Goal: Task Accomplishment & Management: Complete application form

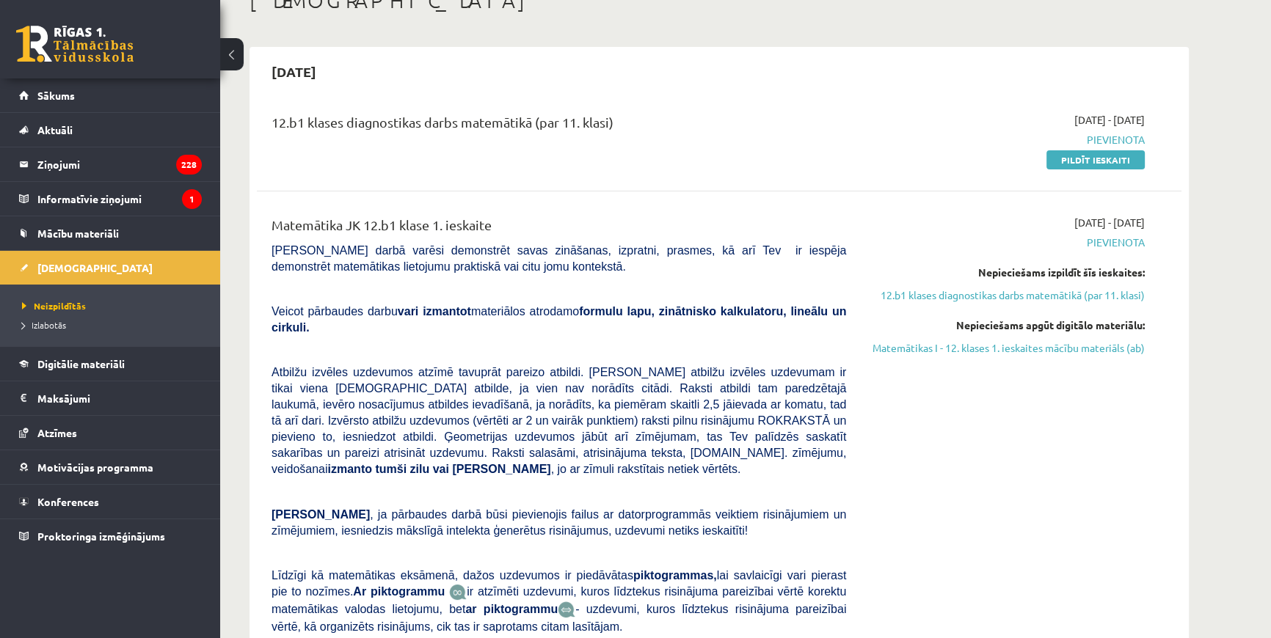
scroll to position [66, 0]
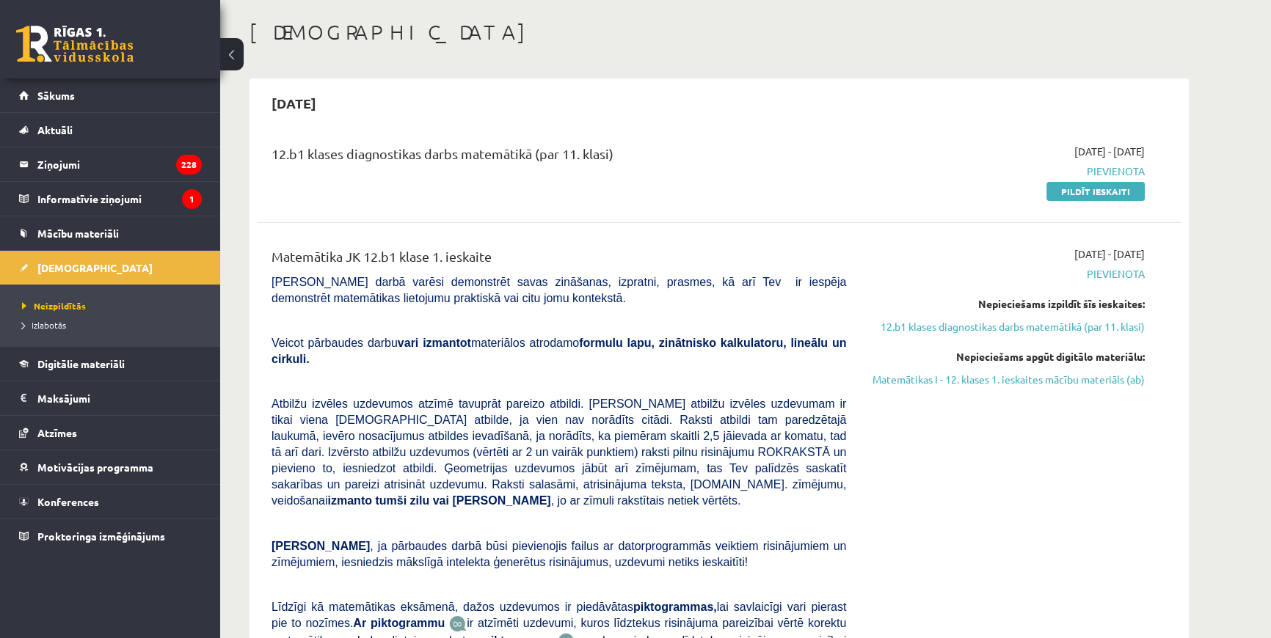
drag, startPoint x: 1078, startPoint y: 190, endPoint x: 703, endPoint y: 51, distance: 399.8
click at [1078, 190] on link "Pildīt ieskaiti" at bounding box center [1095, 191] width 98 height 19
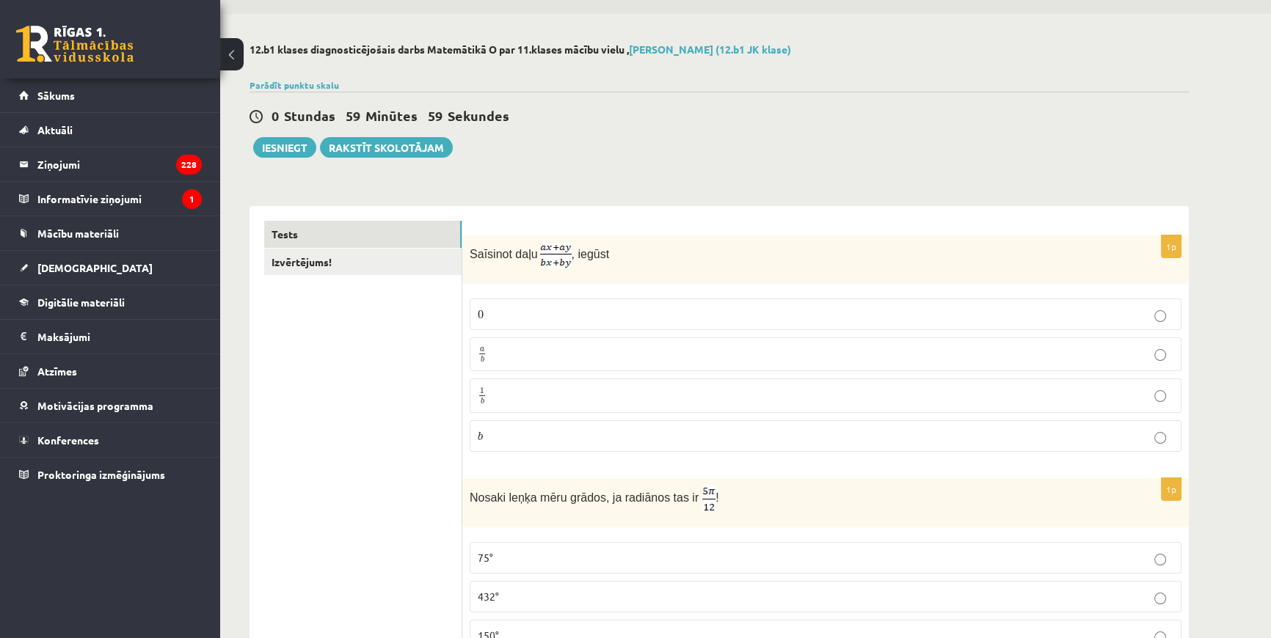
scroll to position [66, 0]
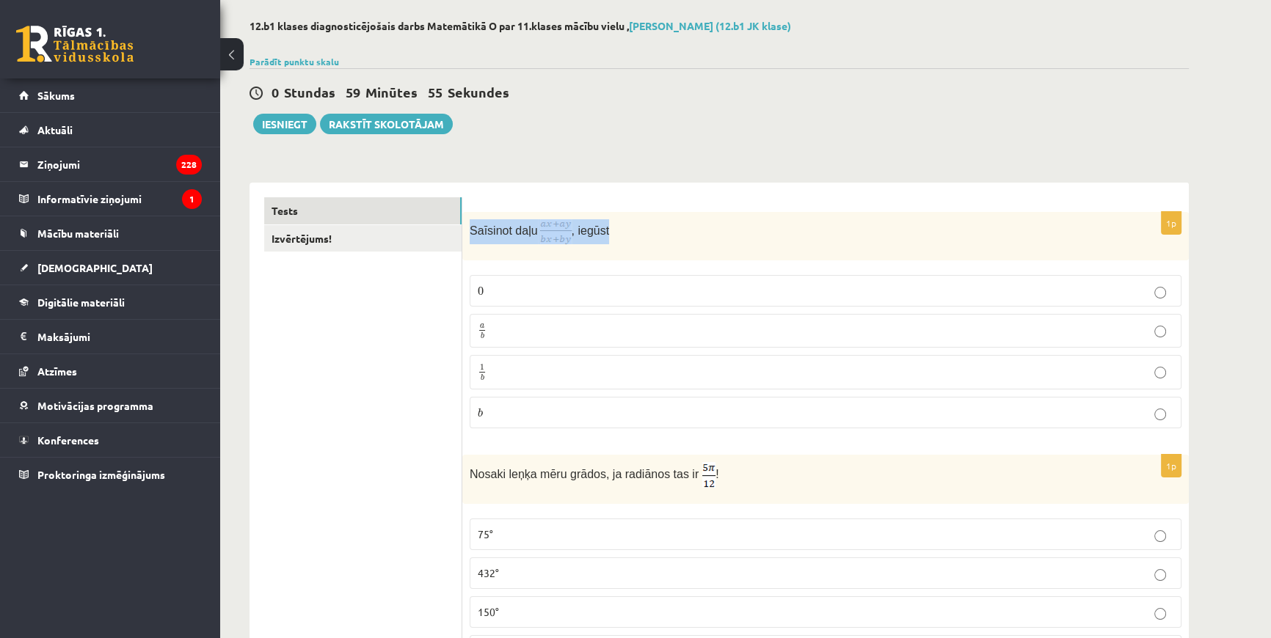
drag, startPoint x: 467, startPoint y: 230, endPoint x: 620, endPoint y: 233, distance: 152.7
click at [620, 233] on div "Saīsinot daļu , iegūst" at bounding box center [825, 236] width 726 height 48
click at [667, 220] on p "Saīsinot daļu , iegūst" at bounding box center [789, 231] width 638 height 25
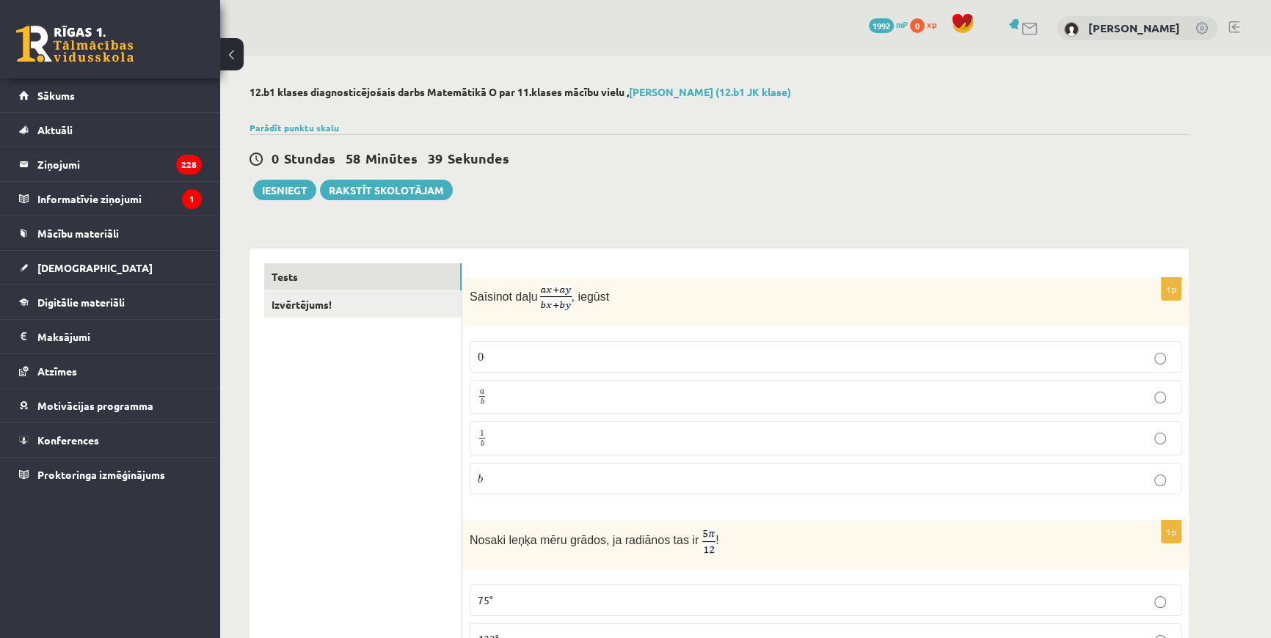
click at [496, 386] on label "a b a b" at bounding box center [826, 397] width 712 height 34
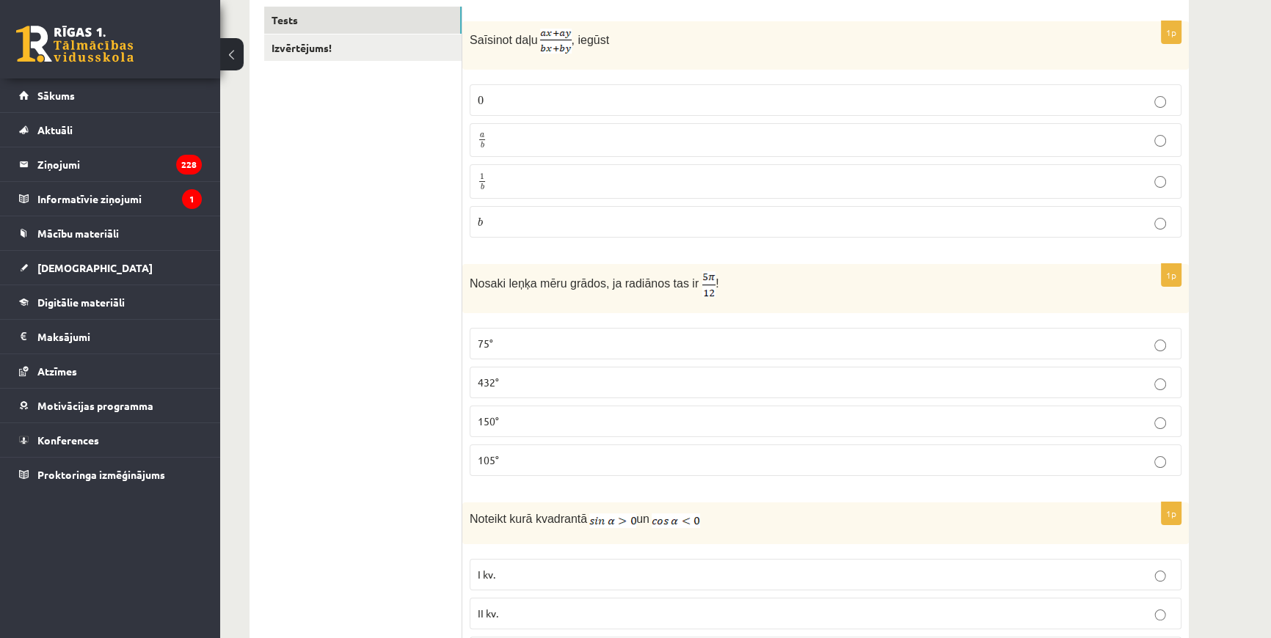
scroll to position [266, 0]
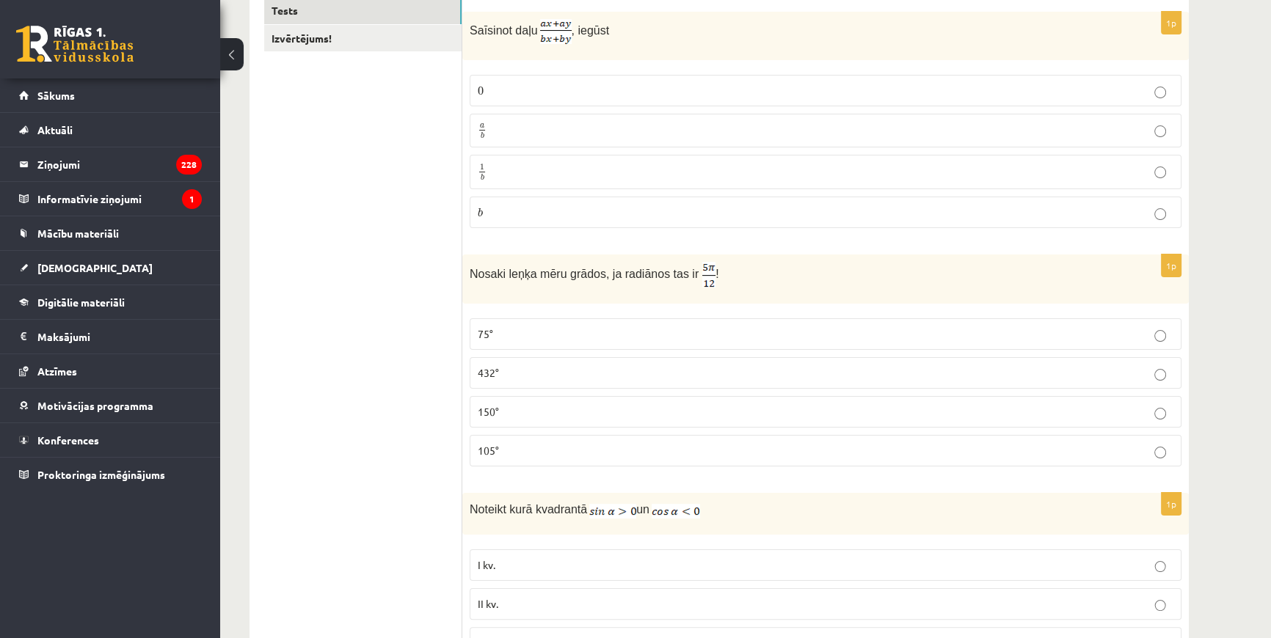
click at [533, 451] on p "105°" at bounding box center [826, 450] width 696 height 15
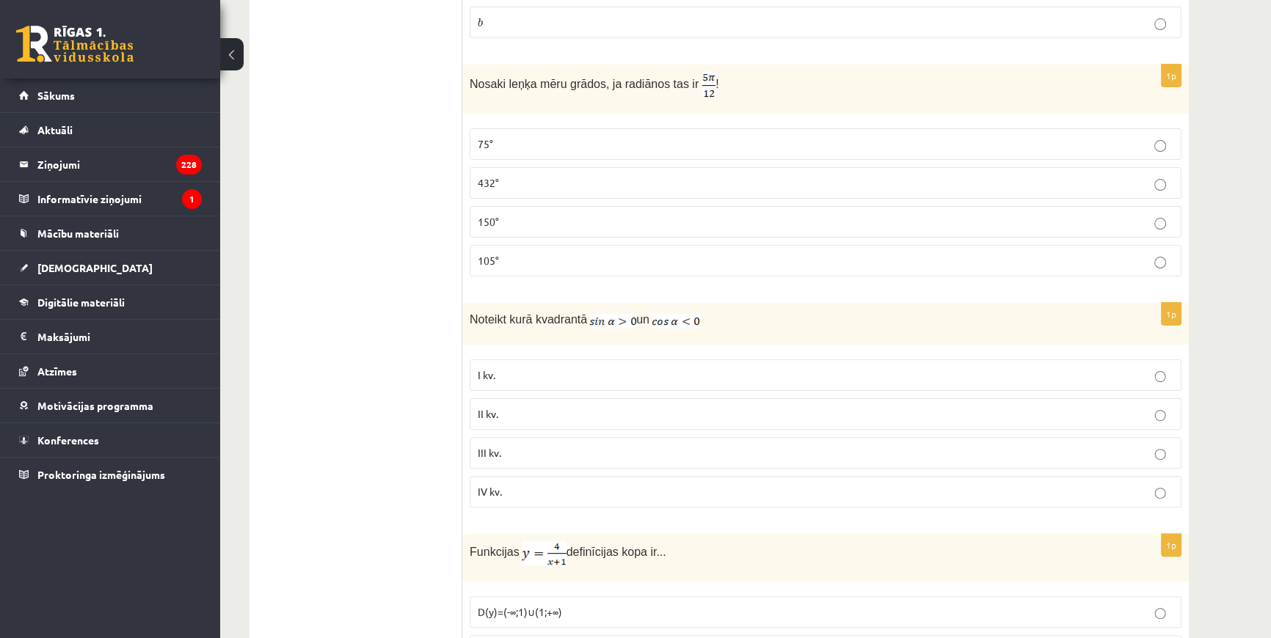
scroll to position [533, 0]
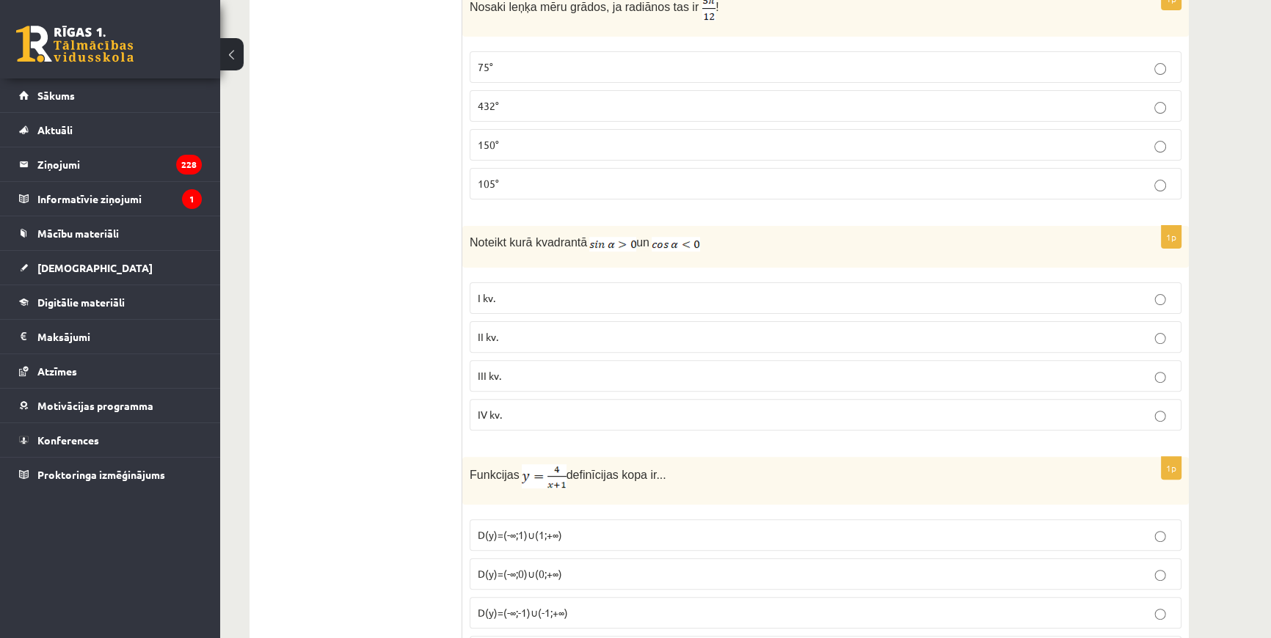
click at [536, 347] on label "II kv." at bounding box center [826, 337] width 712 height 32
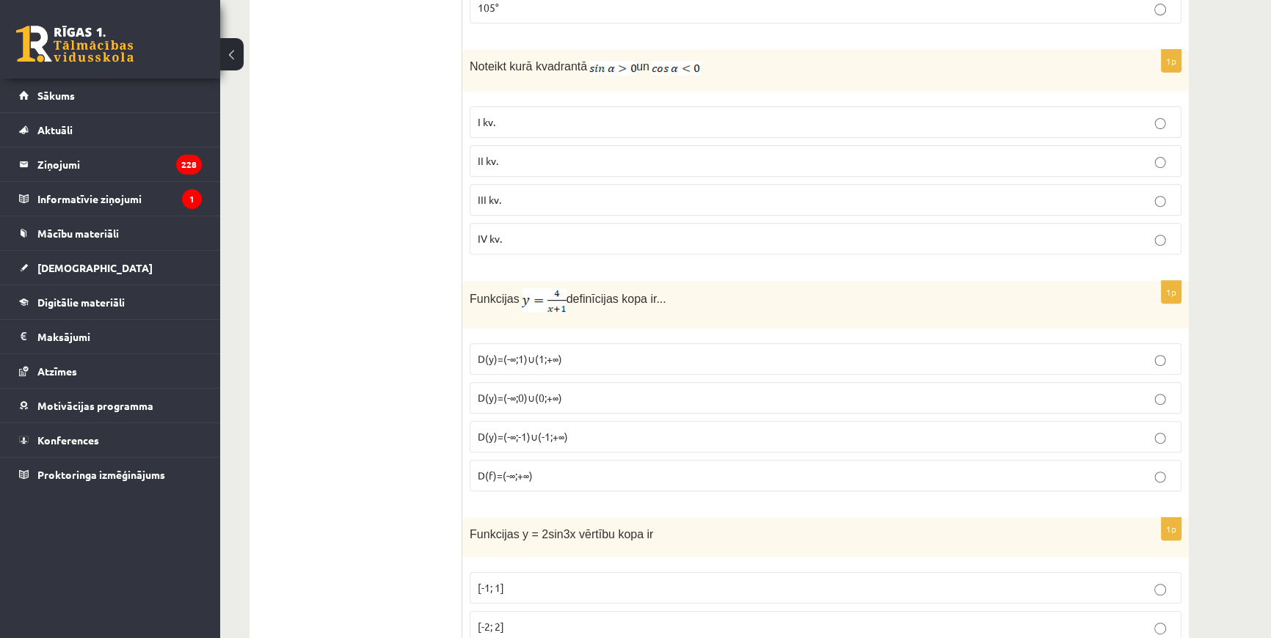
scroll to position [734, 0]
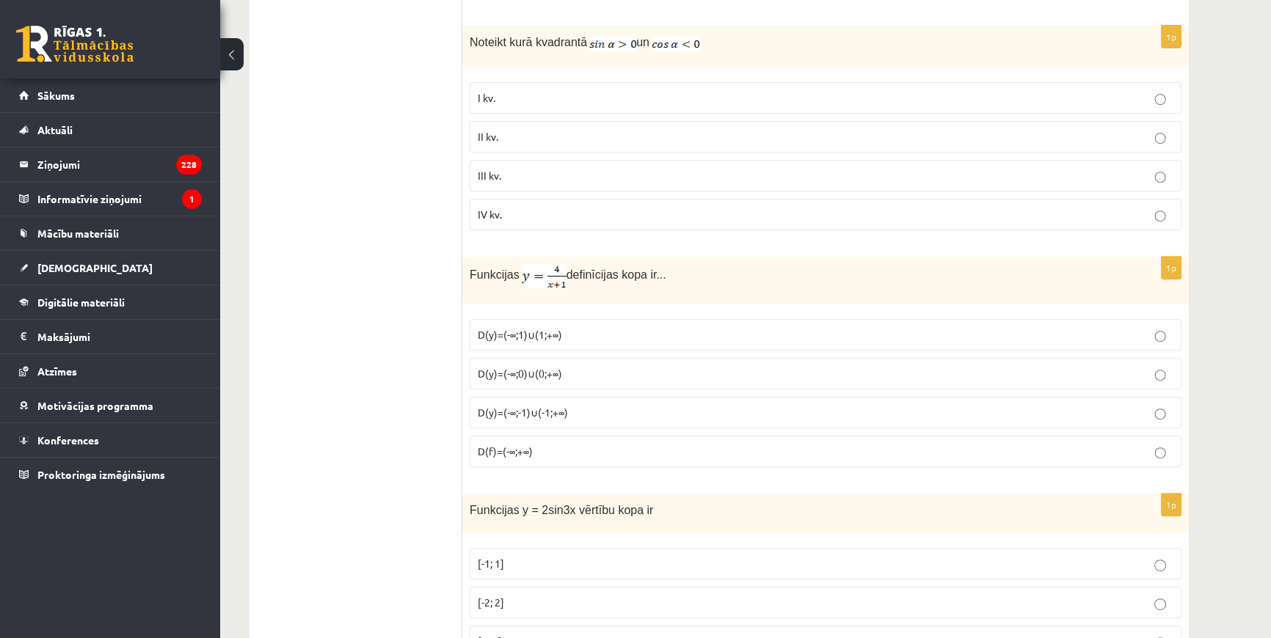
click at [522, 412] on span "D(y)=(-∞;-1)∪(-1;+∞)" at bounding box center [523, 412] width 90 height 13
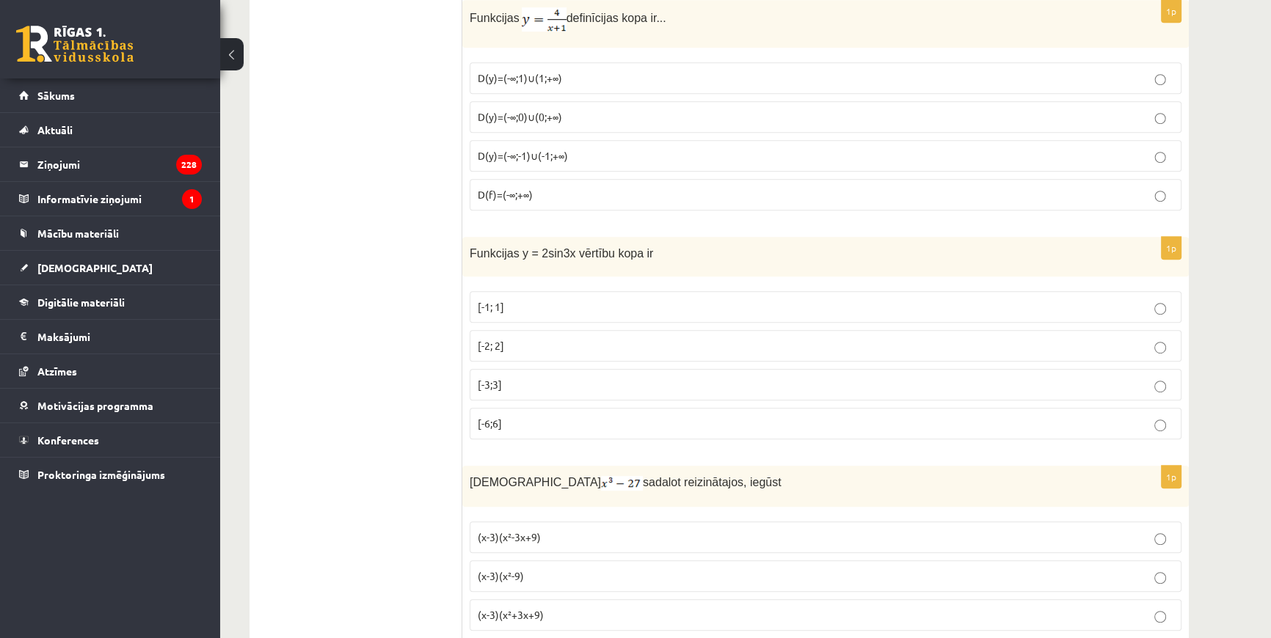
scroll to position [1000, 0]
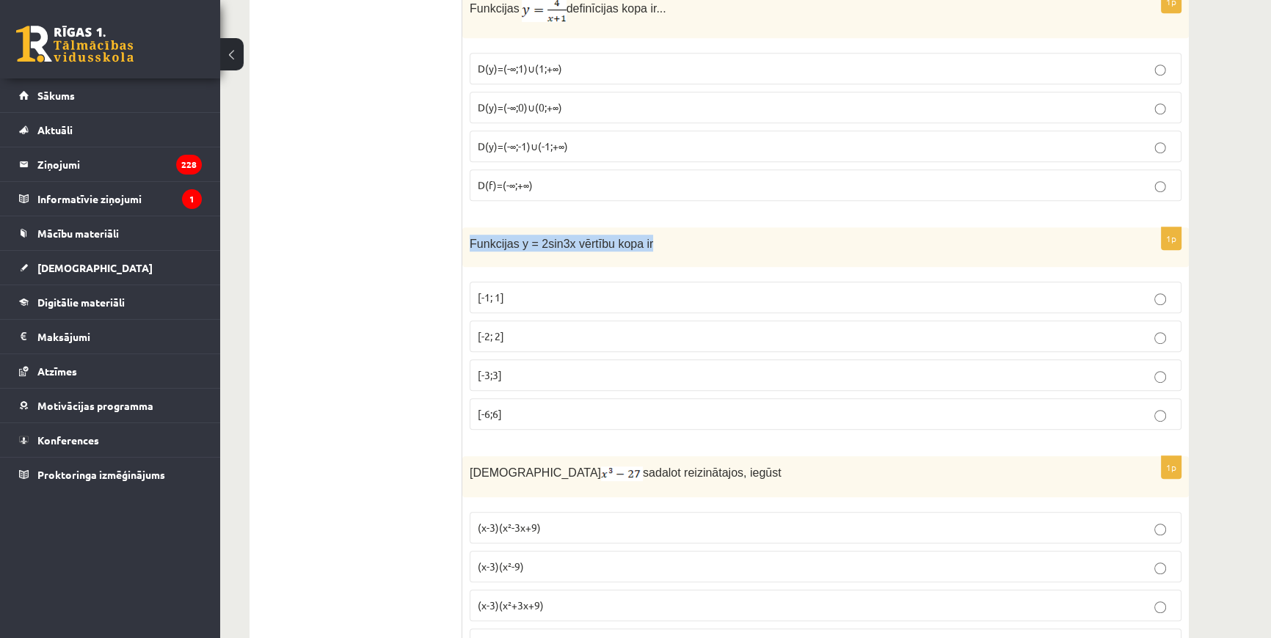
drag, startPoint x: 470, startPoint y: 236, endPoint x: 660, endPoint y: 245, distance: 191.0
click at [666, 246] on p "Funkcijas y = 2sin3x vērtību kopa ir" at bounding box center [789, 243] width 638 height 17
copy span "Funkcijas y = 2sin3x vērtību kopa ir"
click at [573, 329] on p "[-2; 2]" at bounding box center [826, 336] width 696 height 15
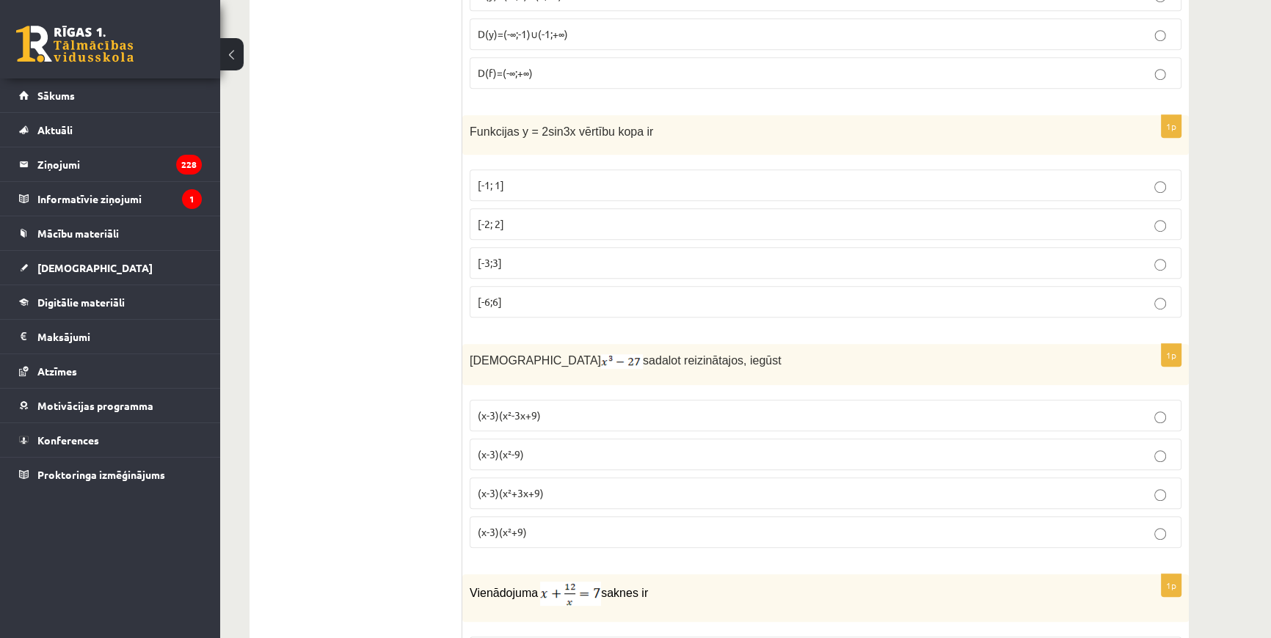
scroll to position [1134, 0]
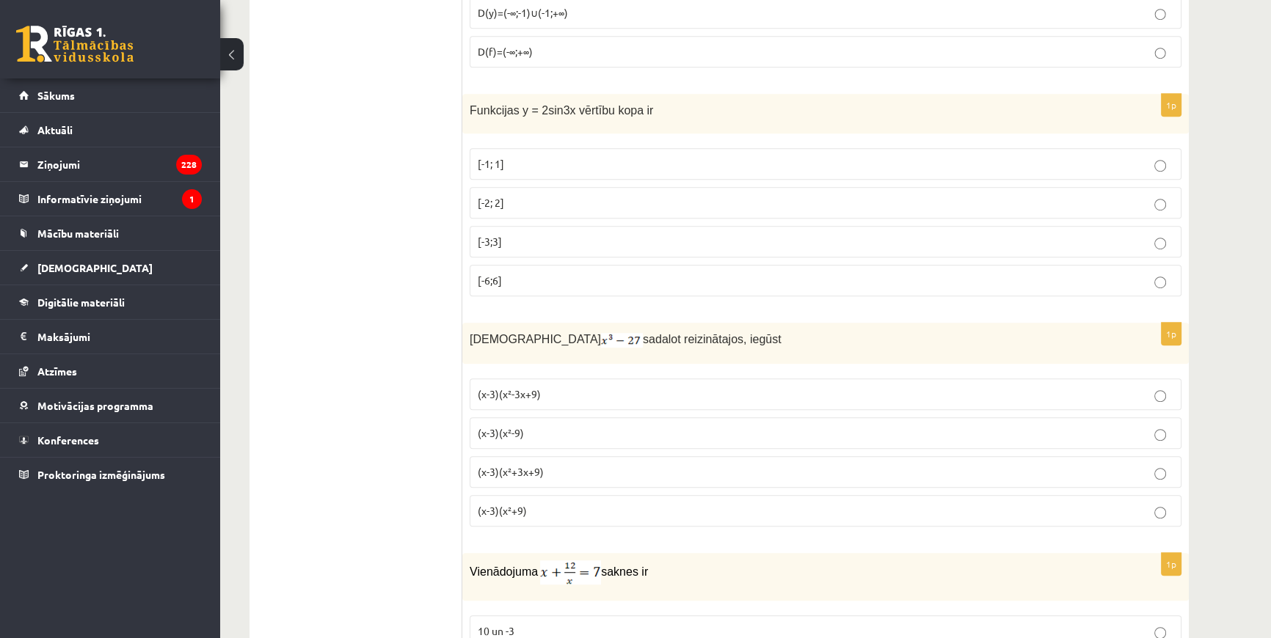
click at [537, 479] on label "(x-3)(x²+3x+9)" at bounding box center [826, 472] width 712 height 32
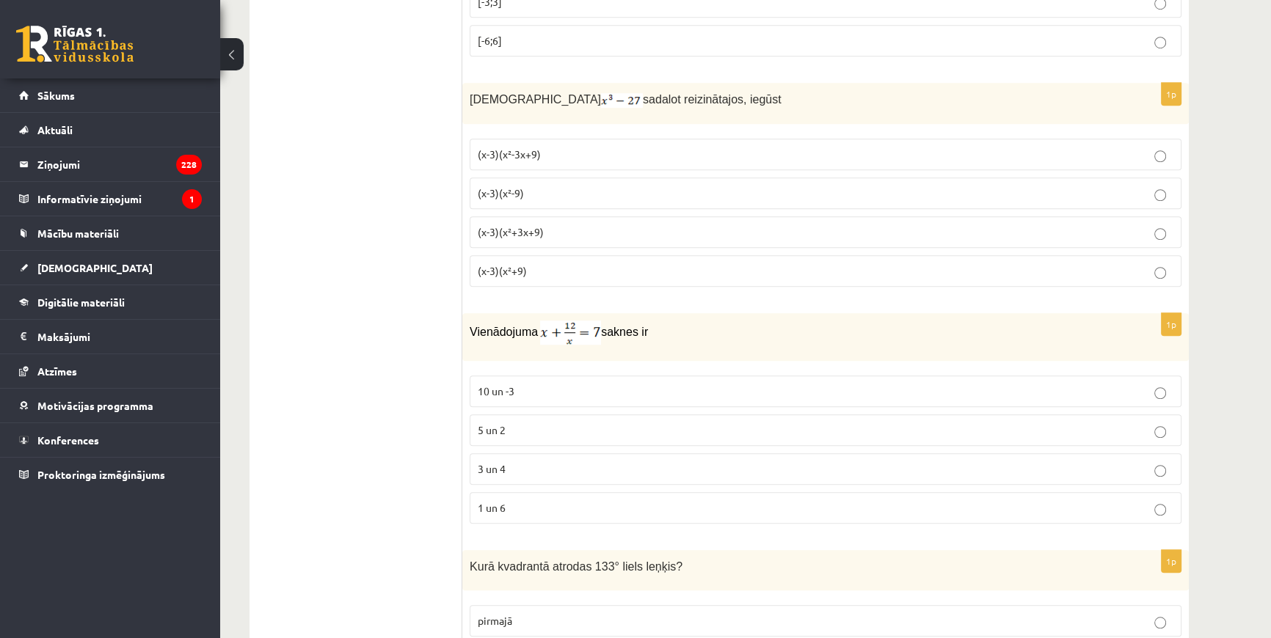
scroll to position [1401, 0]
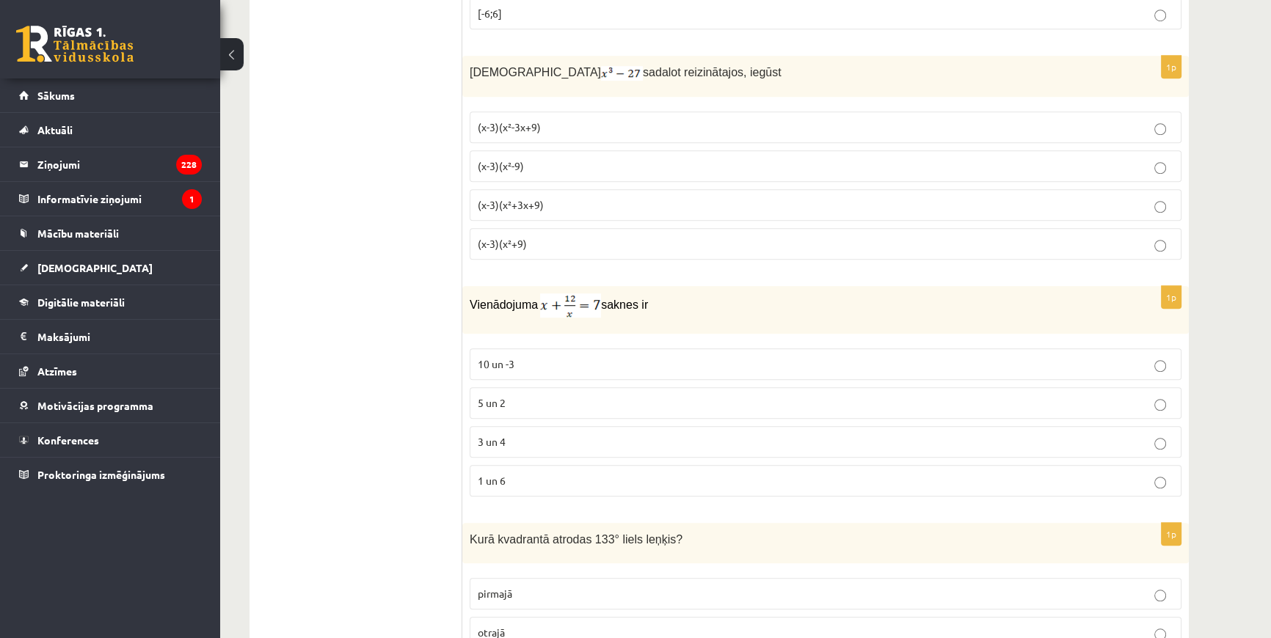
click at [492, 435] on span "3 un 4" at bounding box center [492, 441] width 28 height 13
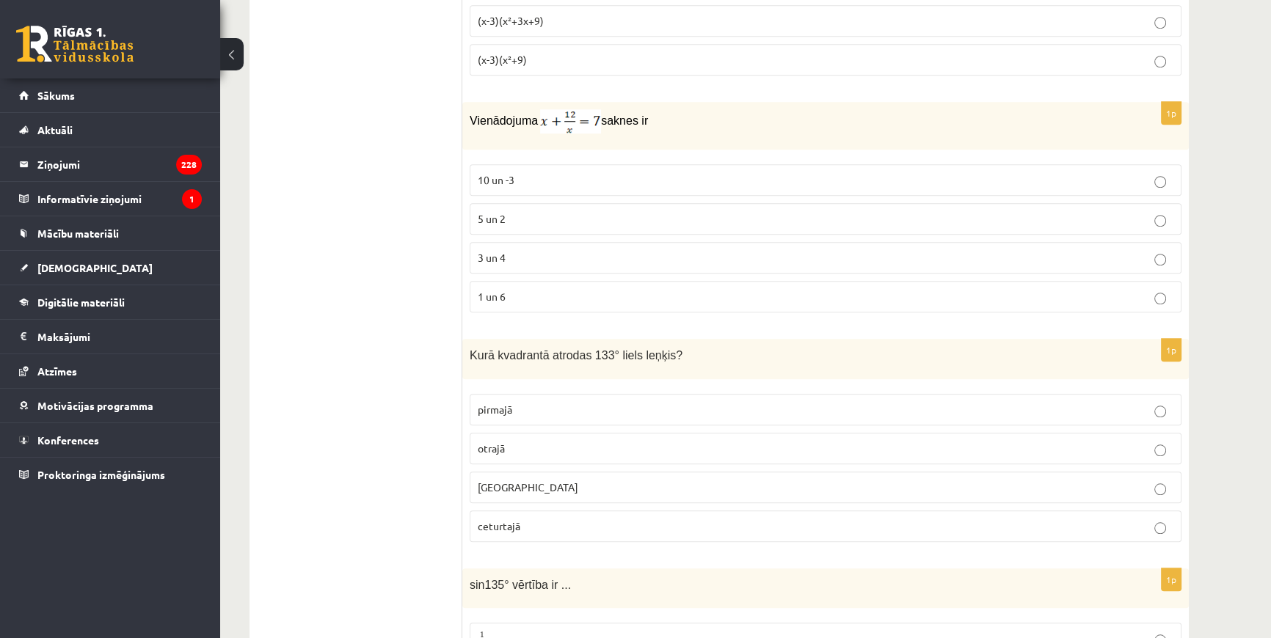
scroll to position [1600, 0]
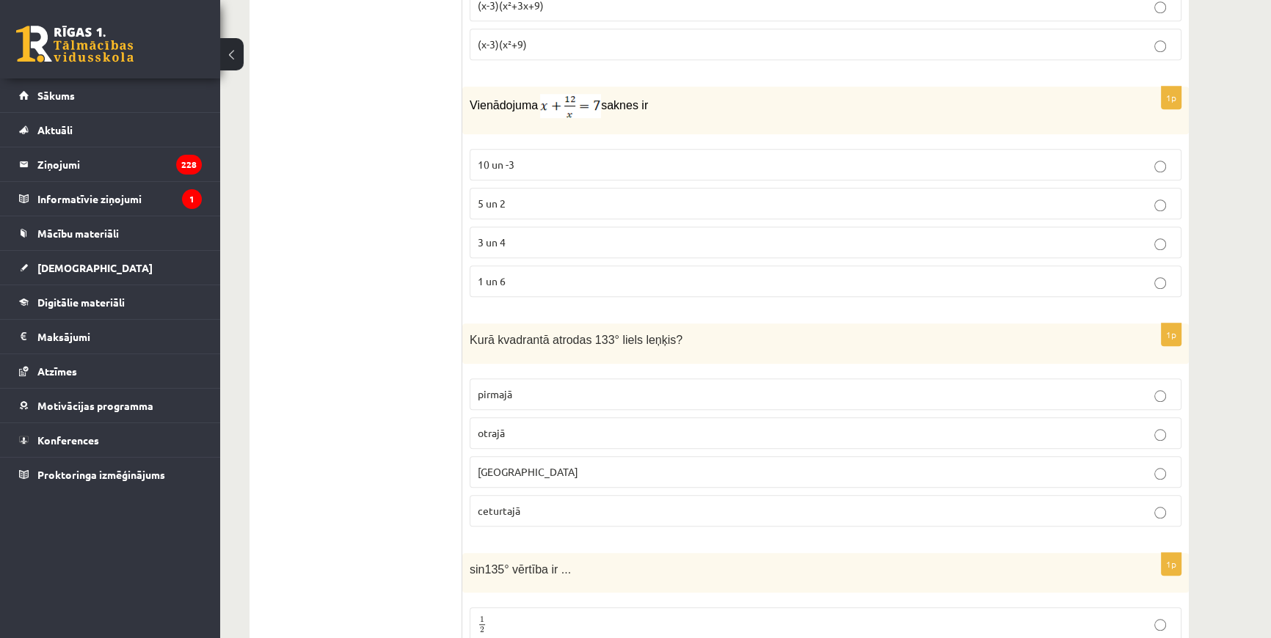
click at [539, 426] on p "otrajā" at bounding box center [826, 433] width 696 height 15
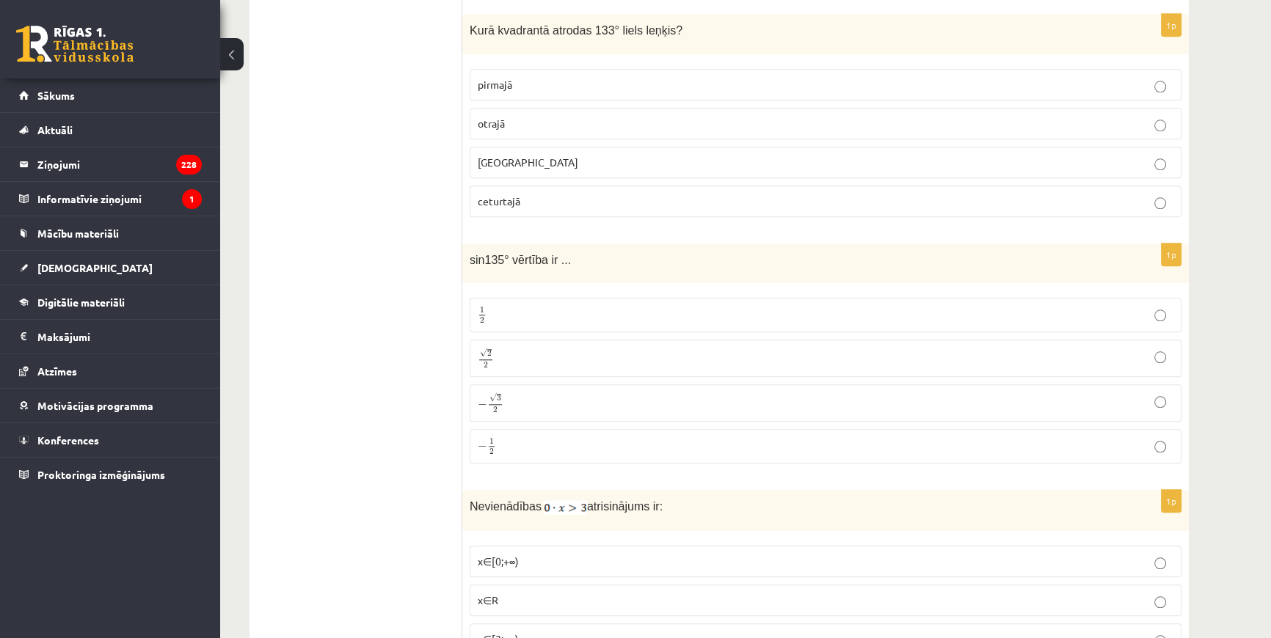
scroll to position [1934, 0]
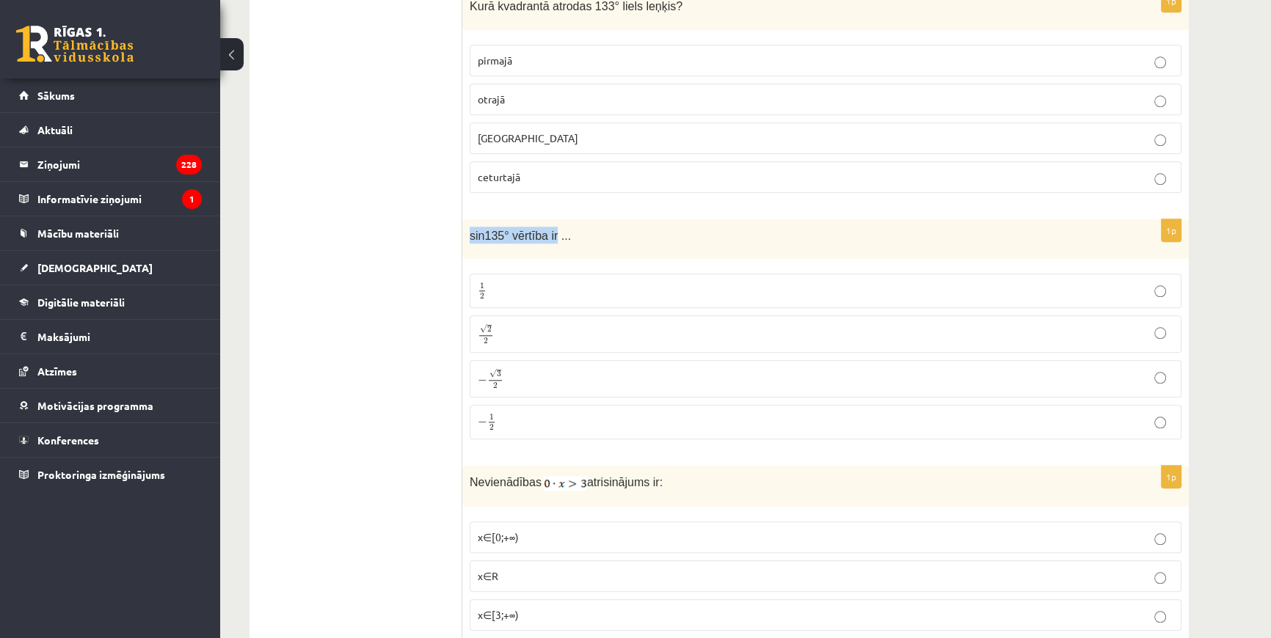
drag, startPoint x: 485, startPoint y: 227, endPoint x: 550, endPoint y: 234, distance: 65.6
click at [550, 234] on div "sin135° vērtība ir ..." at bounding box center [825, 239] width 726 height 40
copy span "sin135° vērtība ir"
click at [544, 326] on p "√ 2 2 2 2" at bounding box center [826, 334] width 696 height 21
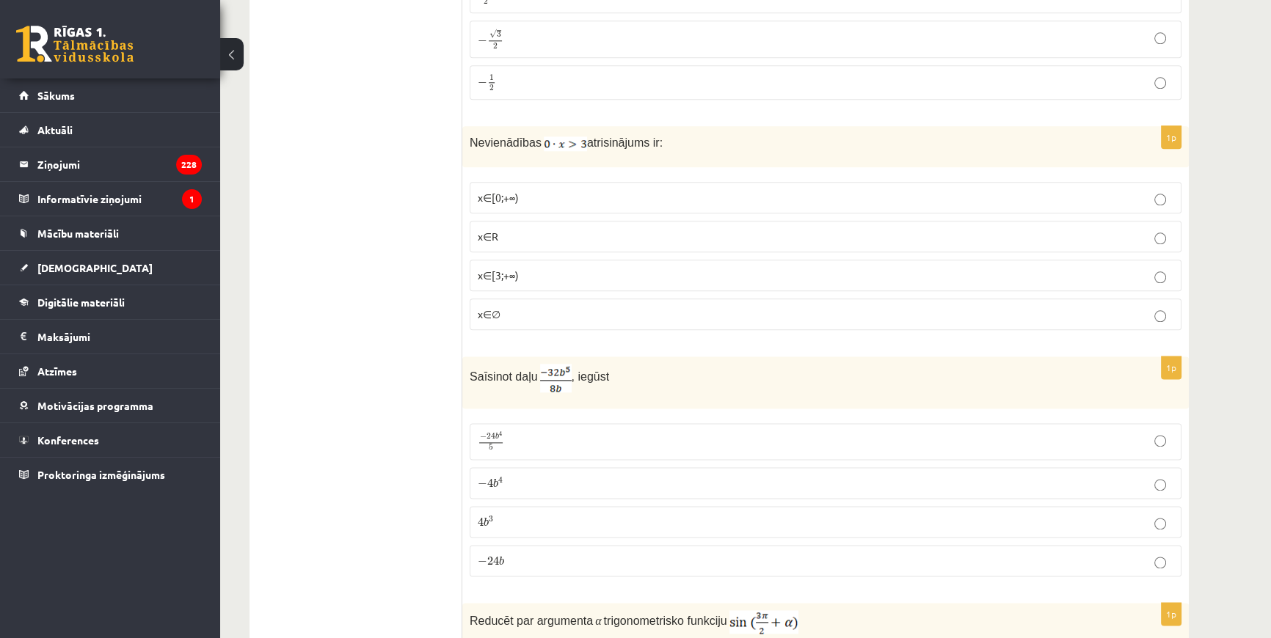
scroll to position [2068, 0]
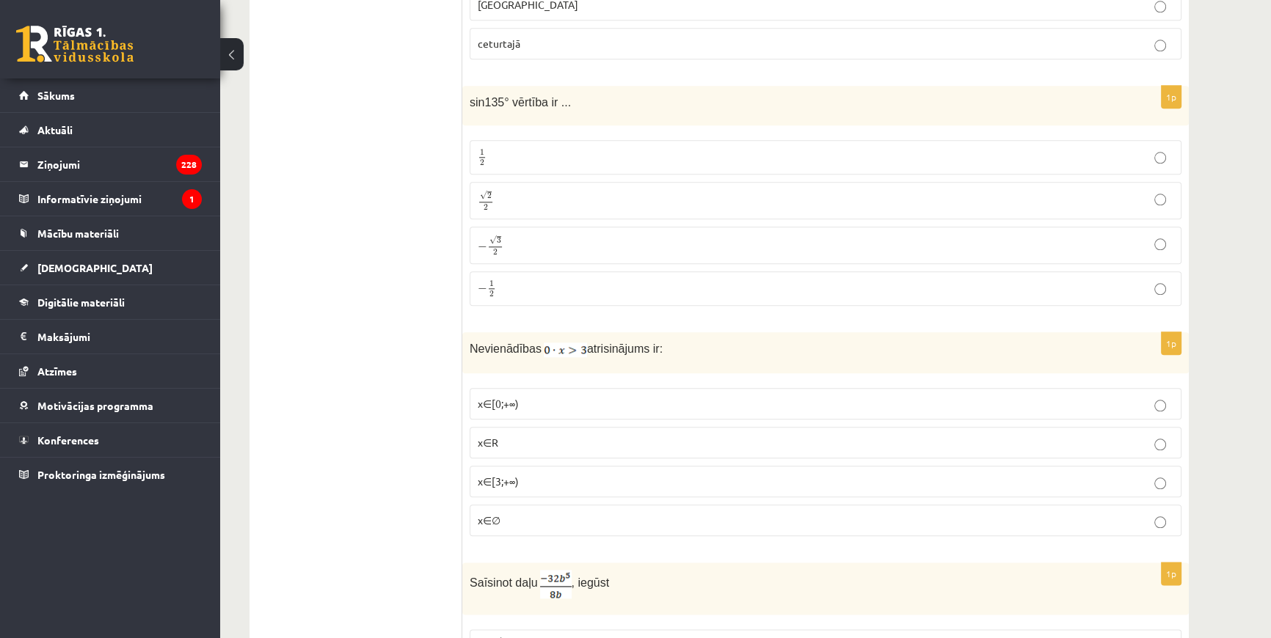
click at [536, 514] on p "x∈∅" at bounding box center [826, 520] width 696 height 15
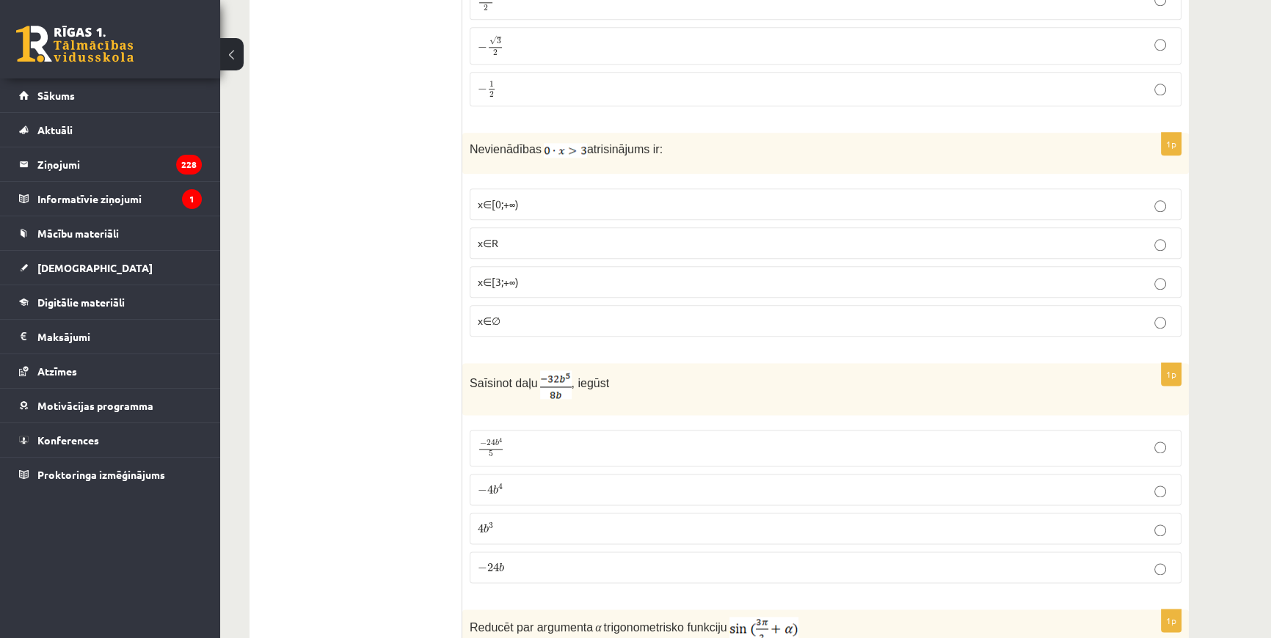
scroll to position [2334, 0]
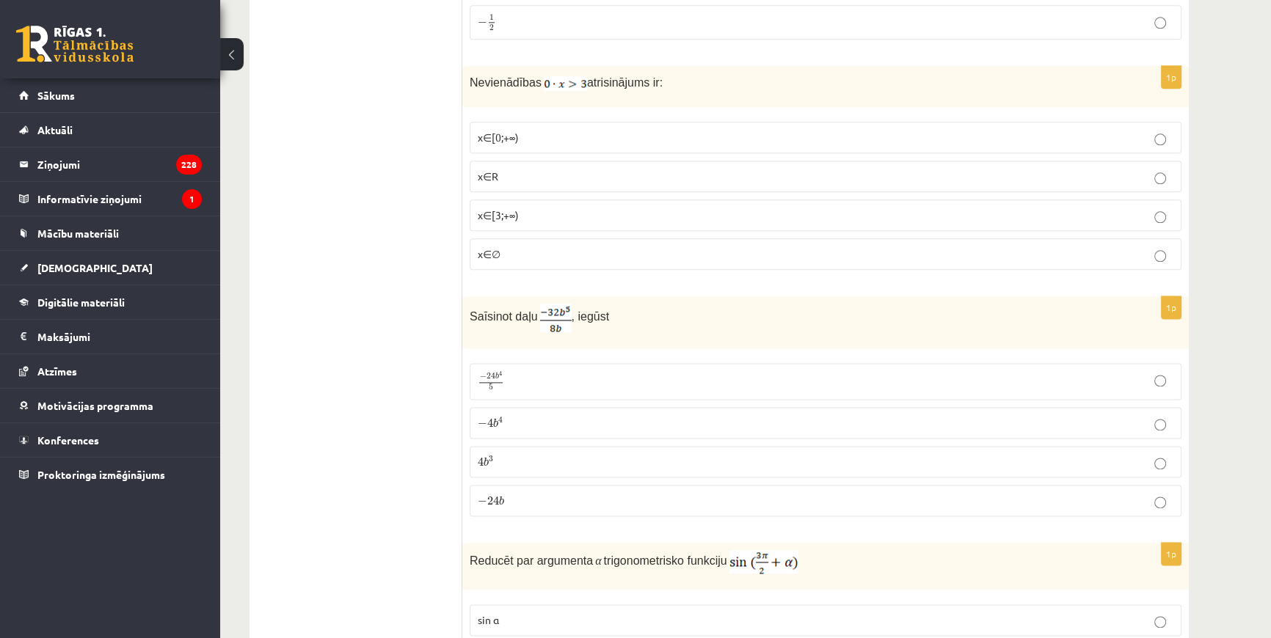
click at [507, 416] on p "− 4 b 4 − 4 b 4" at bounding box center [826, 422] width 696 height 15
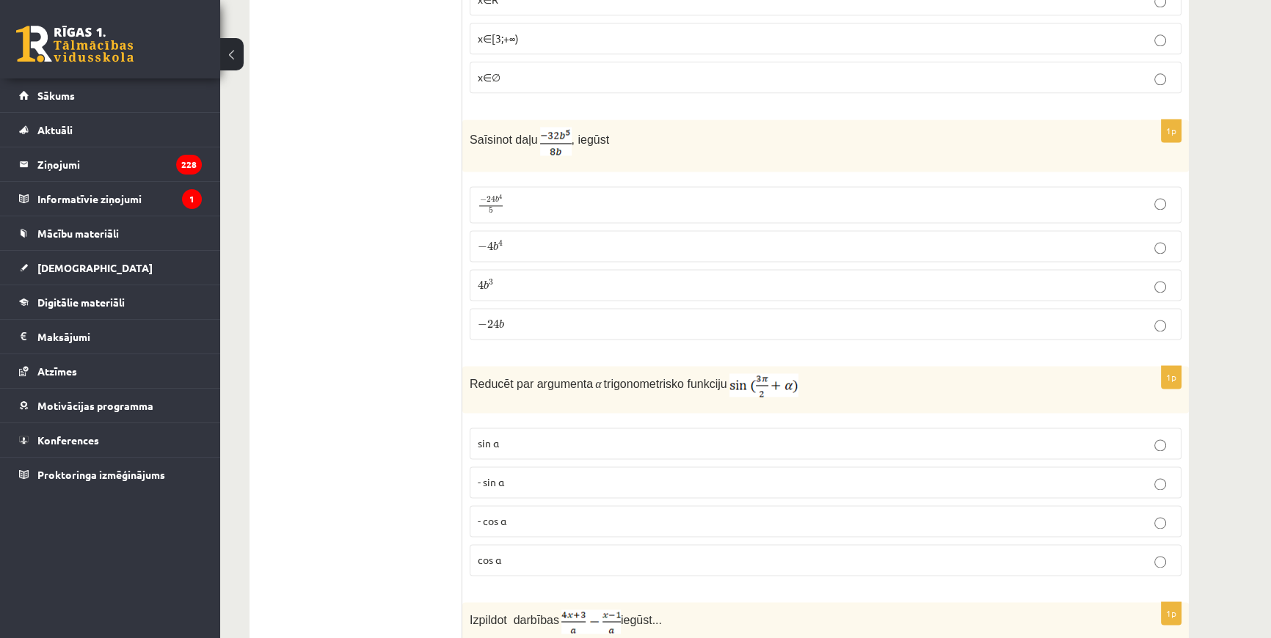
scroll to position [2535, 0]
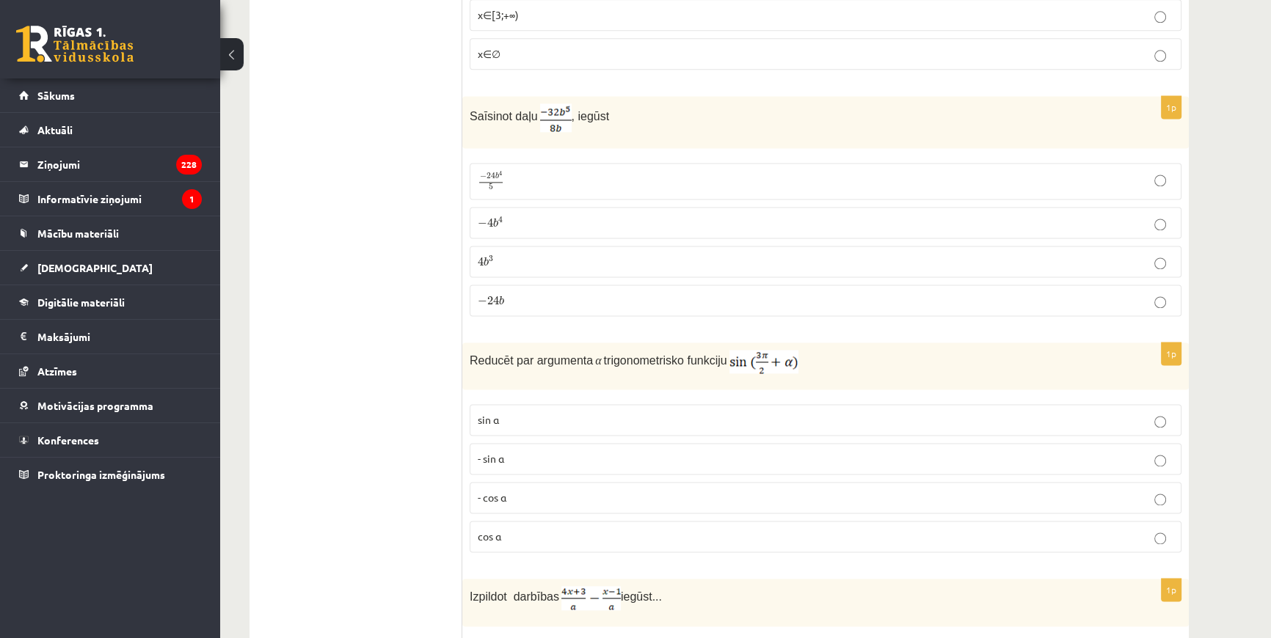
click at [531, 490] on p "- cos ⁡α" at bounding box center [826, 497] width 696 height 15
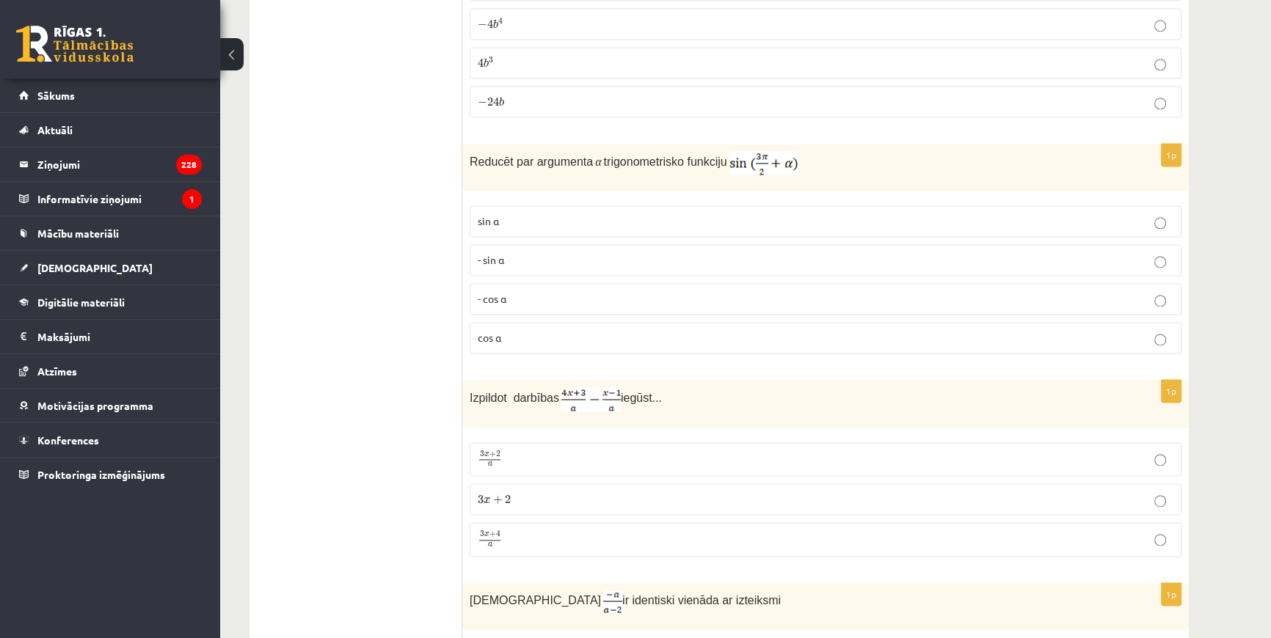
scroll to position [2735, 0]
click at [525, 529] on p "3 x + 4 a 3 x + 4 a" at bounding box center [826, 538] width 696 height 18
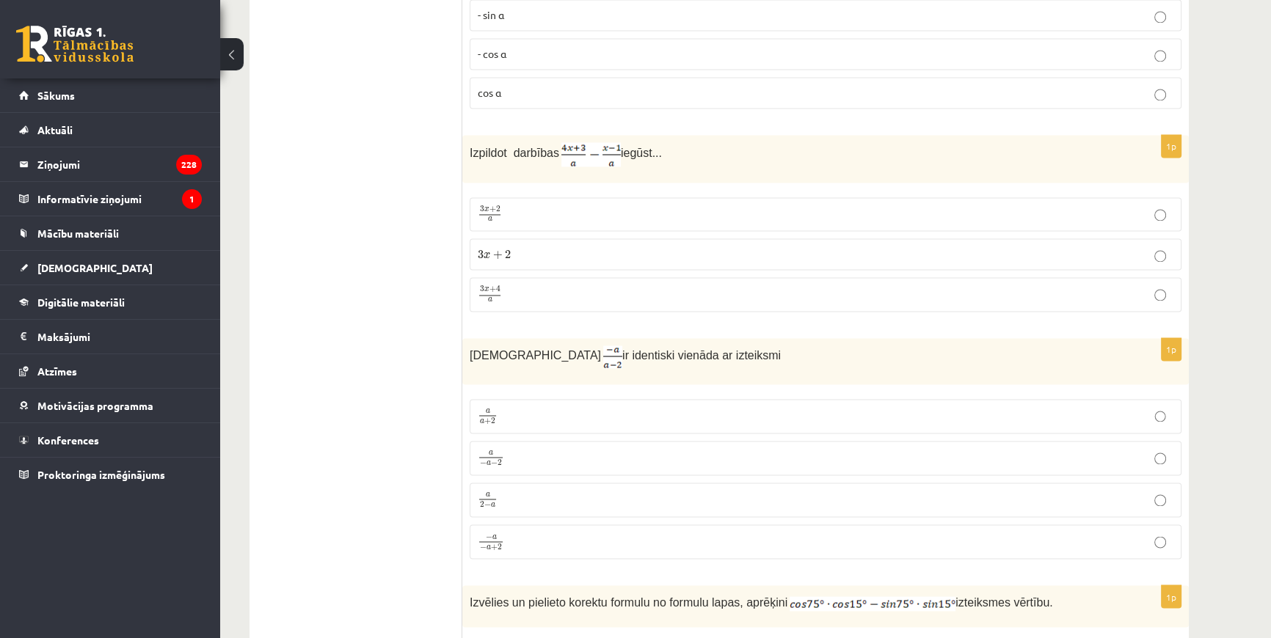
scroll to position [3001, 0]
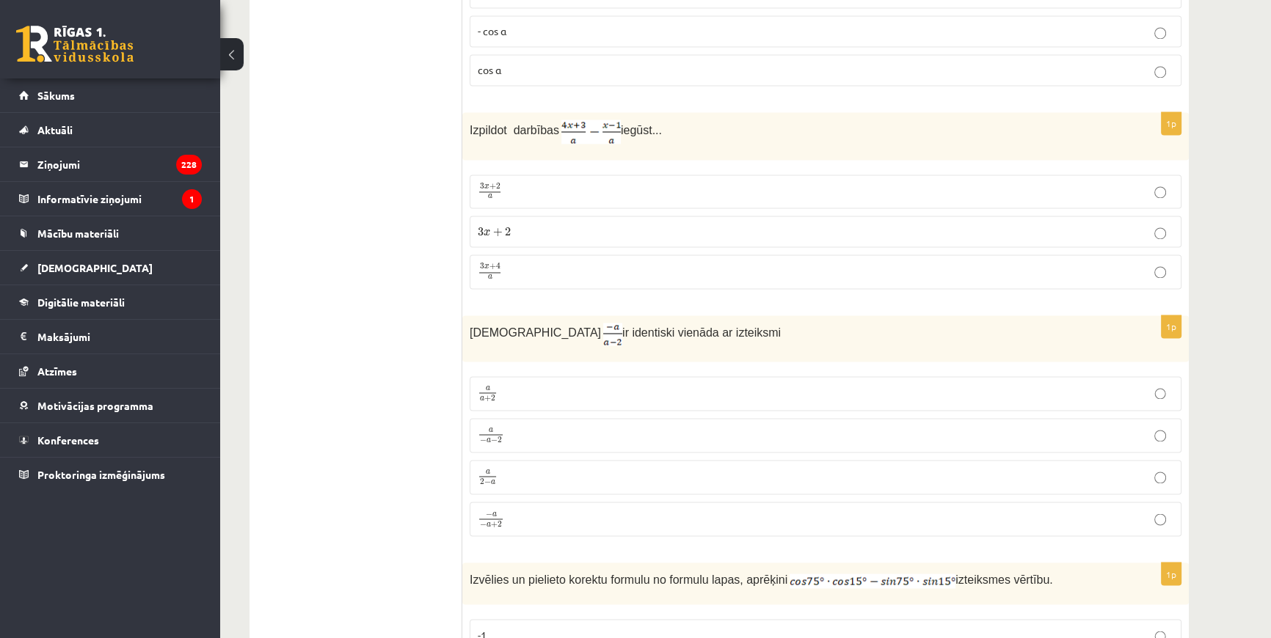
click at [484, 396] on span "+" at bounding box center [487, 399] width 7 height 7
drag, startPoint x: 469, startPoint y: 318, endPoint x: 695, endPoint y: 316, distance: 226.0
click at [695, 316] on div "Izteiksme ir identiski vienāda ar izteiksmi" at bounding box center [825, 339] width 726 height 46
copy p "Izteiksme ir identiski vienāda ar izteiksmi"
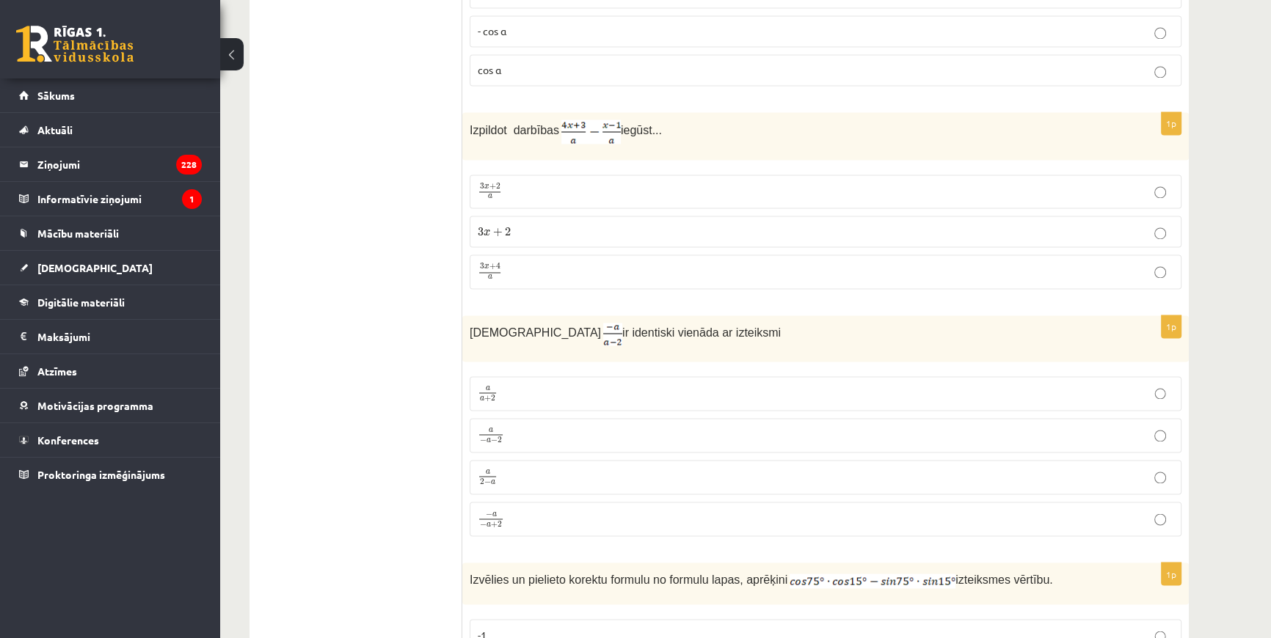
click at [500, 468] on p "a 2 − a a 2 − a" at bounding box center [826, 477] width 696 height 18
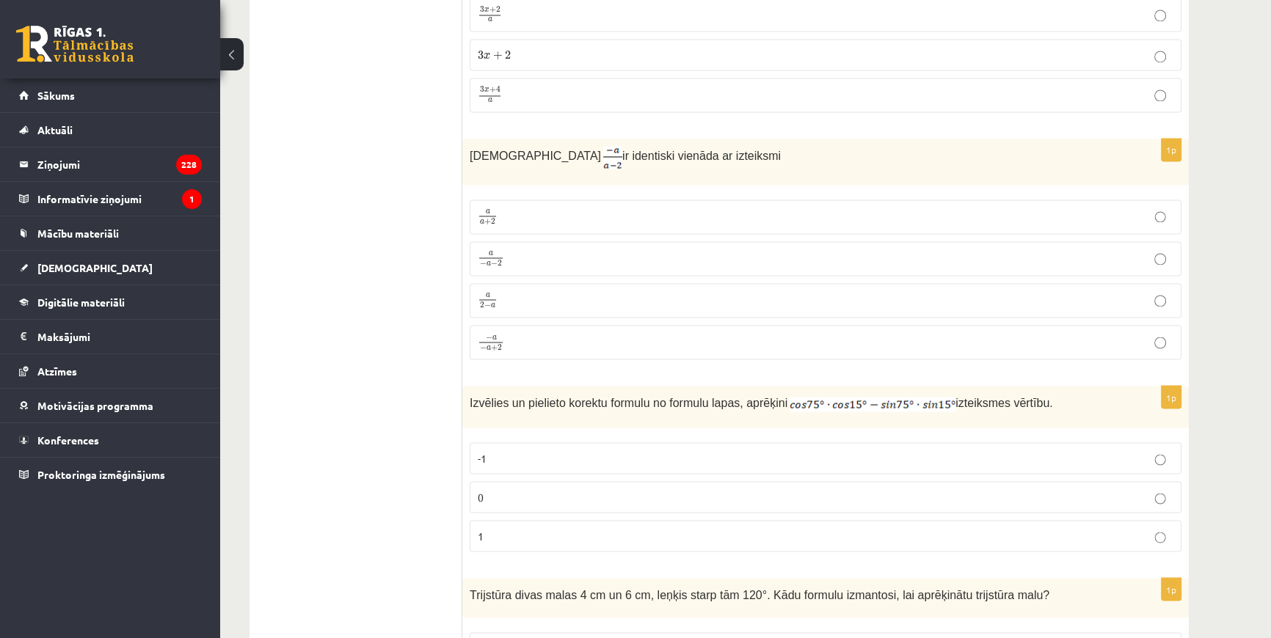
scroll to position [3202, 0]
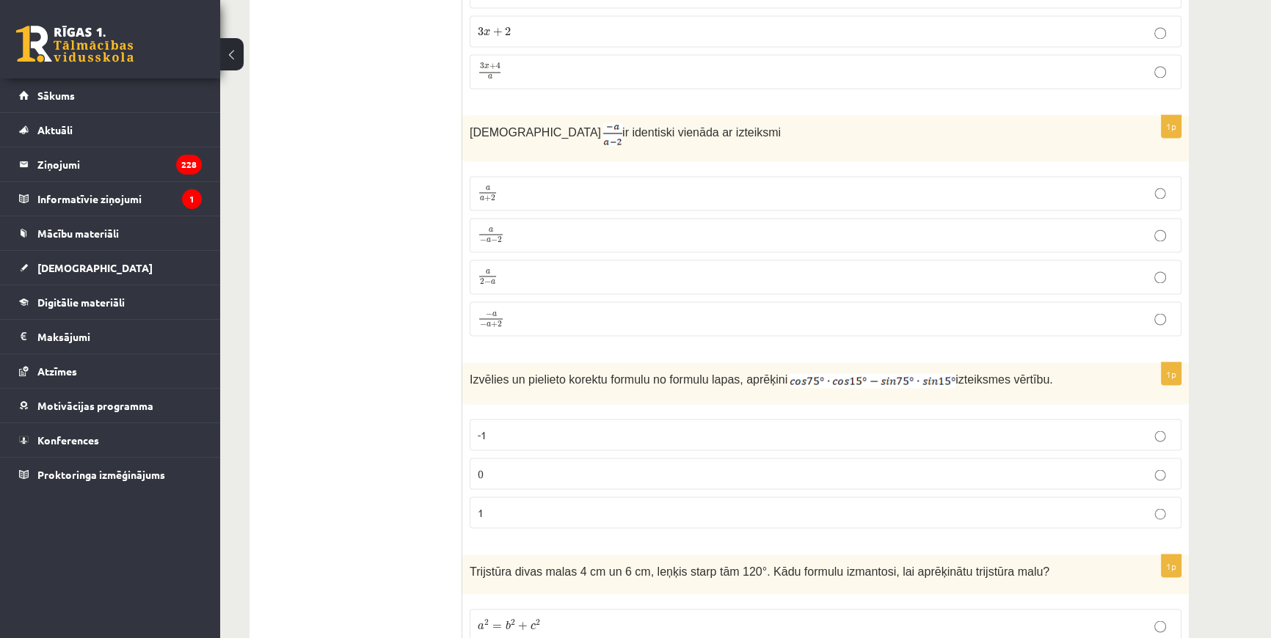
click at [500, 466] on p "0" at bounding box center [826, 473] width 696 height 15
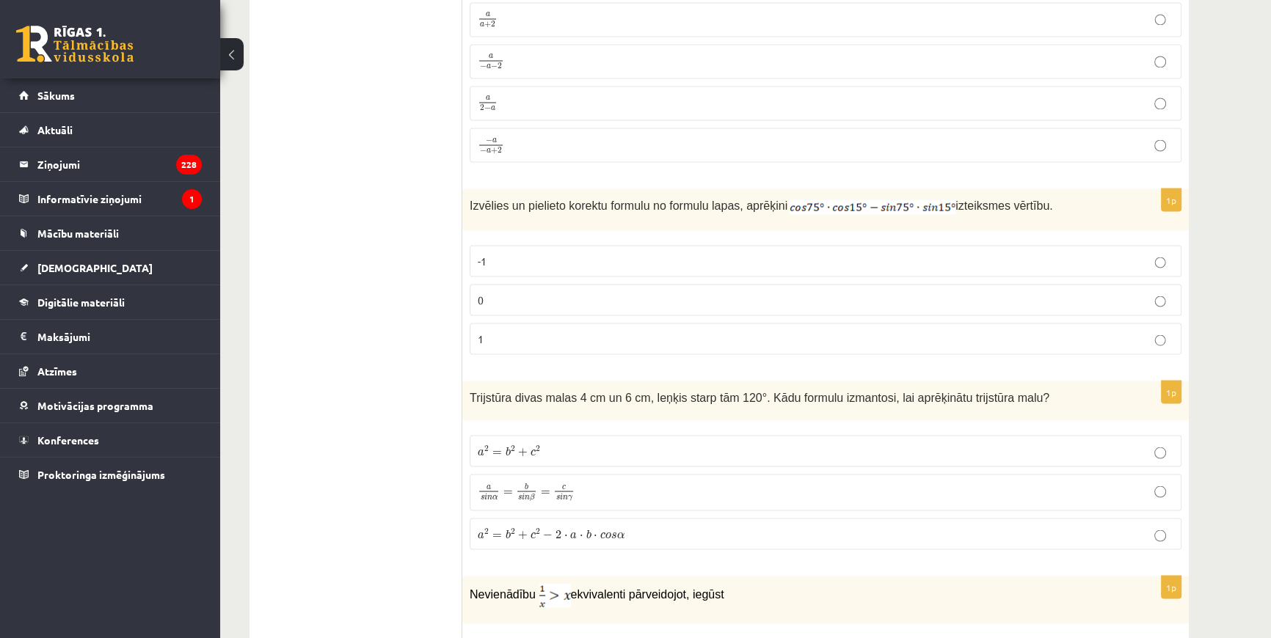
scroll to position [3535, 0]
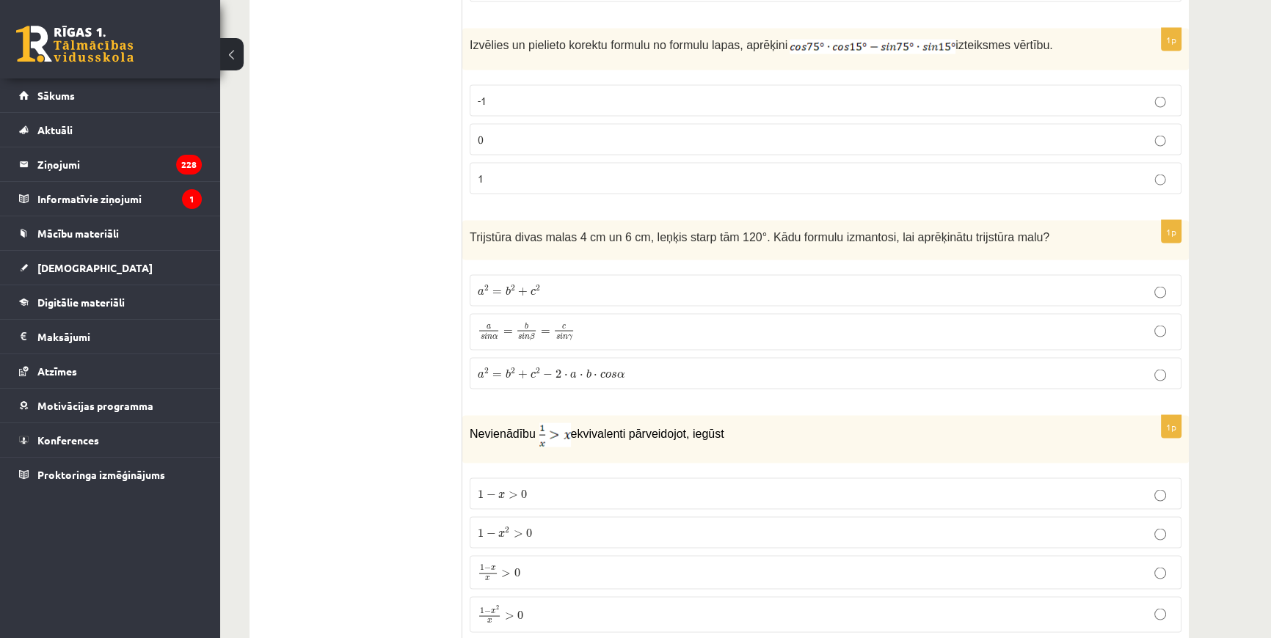
click at [495, 325] on span "a" at bounding box center [488, 327] width 19 height 5
click at [473, 231] on span "Trijstūra divas malas 4 cm un 6 cm, leņķis starp tām 120°. Kādu formulu izmanto…" at bounding box center [760, 237] width 580 height 12
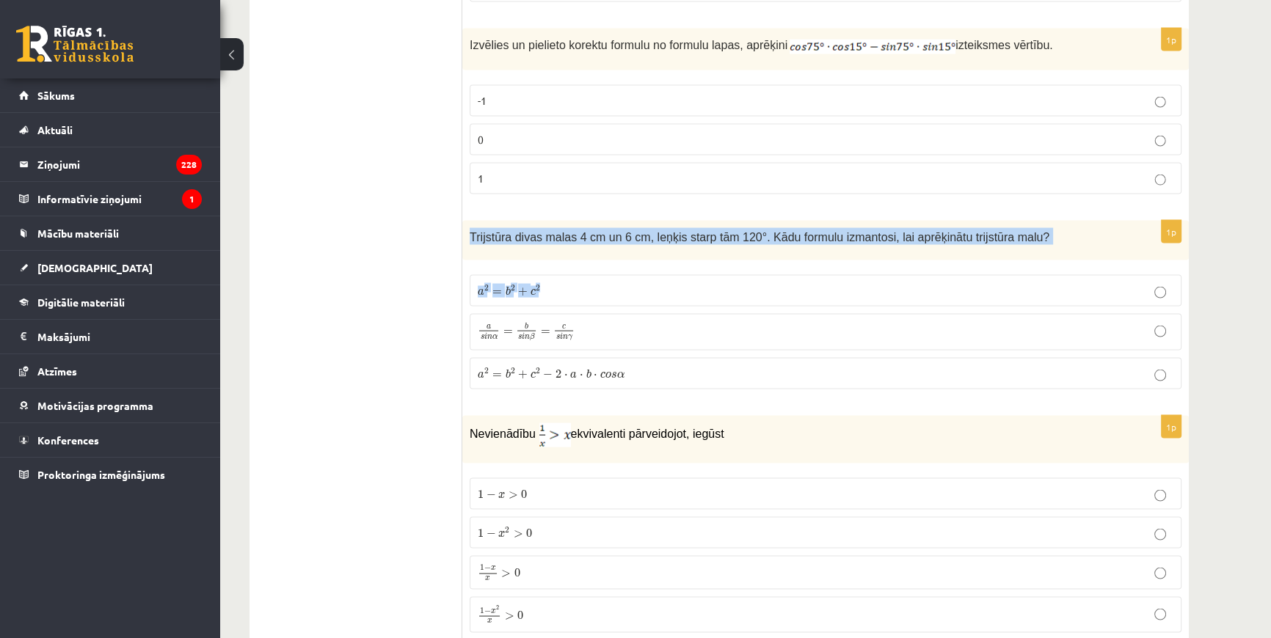
drag, startPoint x: 468, startPoint y: 222, endPoint x: 1117, endPoint y: 253, distance: 649.4
click at [1117, 253] on div "1p Trijstūra divas malas 4 cm un 6 cm, leņķis starp tām 120°. Kādu formulu izma…" at bounding box center [825, 311] width 726 height 181
click at [1030, 230] on div "Trijstūra divas malas 4 cm un 6 cm, leņķis starp tām 120°. Kādu formulu izmanto…" at bounding box center [825, 241] width 726 height 40
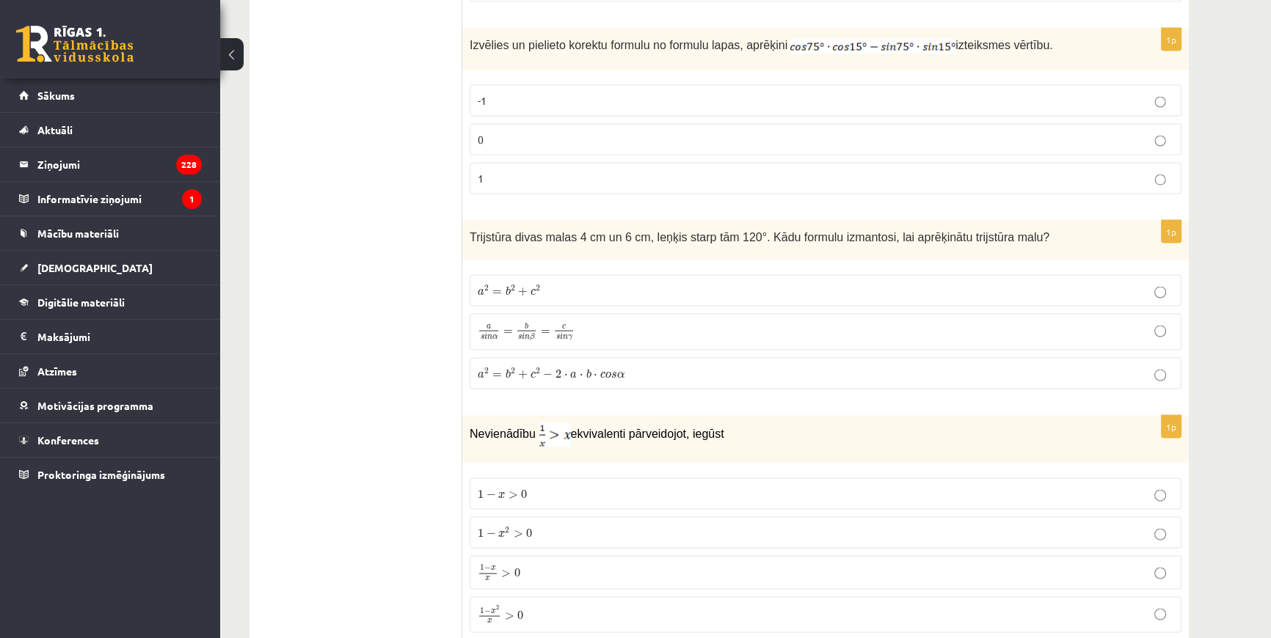
drag, startPoint x: 955, startPoint y: 220, endPoint x: 461, endPoint y: 199, distance: 494.3
click at [461, 199] on div "**********" at bounding box center [718, 442] width 939 height 7458
click at [511, 231] on span "Trijstūra divas malas 4 cm un 6 cm, leņķis starp tām 120°. Kādu formulu izmanto…" at bounding box center [760, 237] width 580 height 12
click at [484, 231] on span "Trijstūra divas malas 4 cm un 6 cm, leņķis starp tām 120°. Kādu formulu izmanto…" at bounding box center [760, 237] width 580 height 12
click at [481, 231] on span "Trijstūra divas malas 4 cm un 6 cm, leņķis starp tām 120°. Kādu formulu izmanto…" at bounding box center [760, 237] width 580 height 12
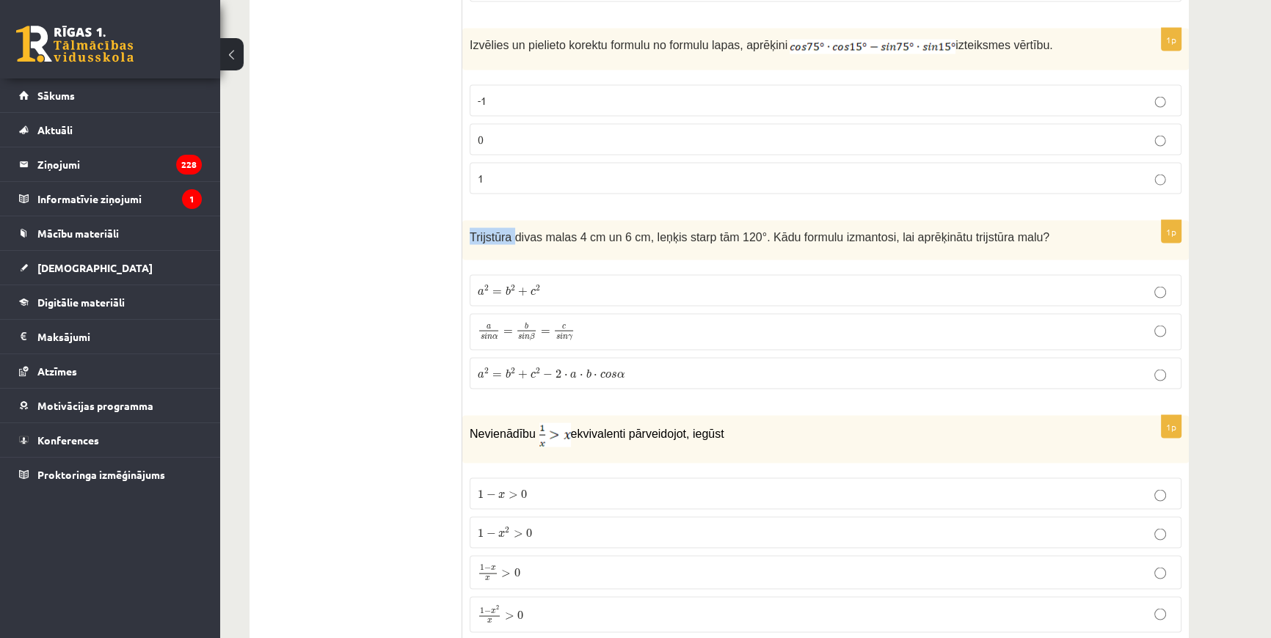
click at [481, 231] on span "Trijstūra divas malas 4 cm un 6 cm, leņķis starp tām 120°. Kādu formulu izmanto…" at bounding box center [760, 237] width 580 height 12
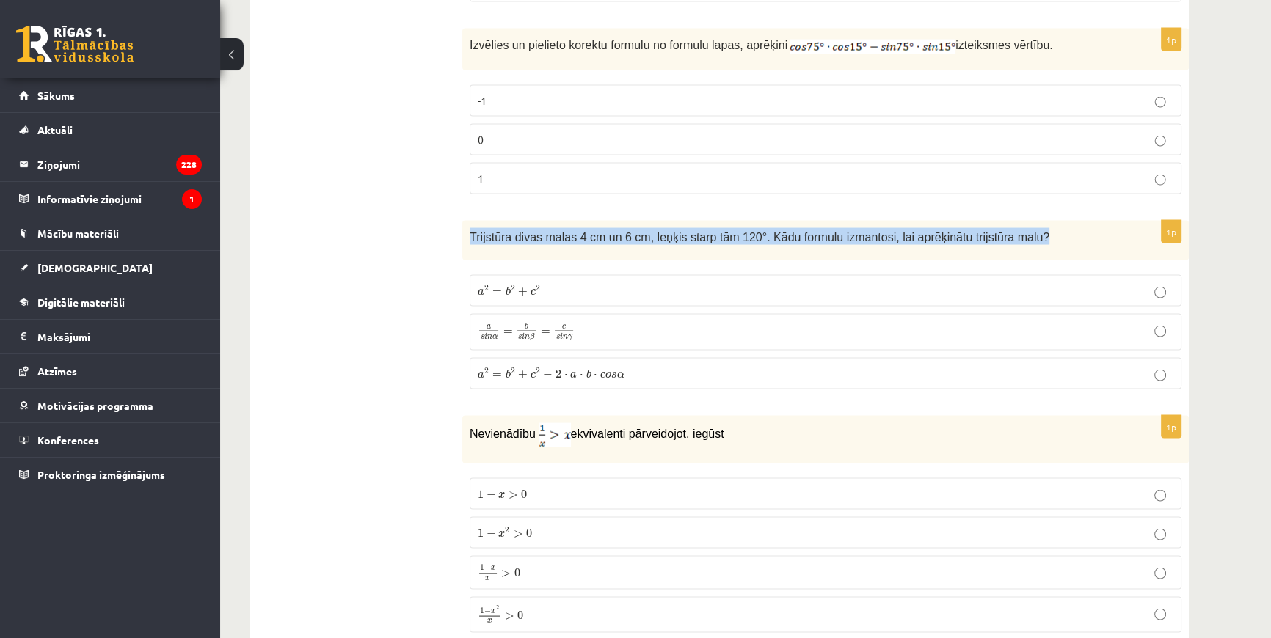
click at [481, 231] on span "Trijstūra divas malas 4 cm un 6 cm, leņķis starp tām 120°. Kādu formulu izmanto…" at bounding box center [760, 237] width 580 height 12
copy div "Trijstūra divas malas 4 cm un 6 cm, leņķis starp tām 120°. Kādu formulu izmanto…"
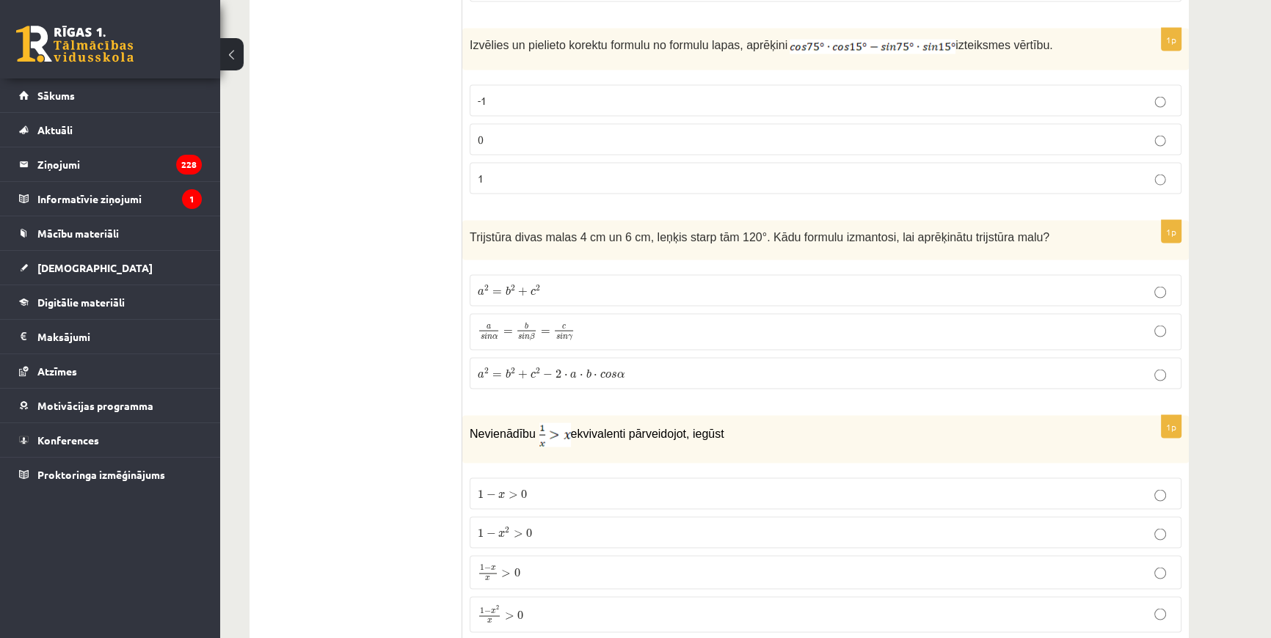
click at [583, 329] on label "a s i n α = b s i n β = c s i n γ a s i n α = b s i n β = c s i n γ" at bounding box center [826, 332] width 712 height 37
drag, startPoint x: 480, startPoint y: 275, endPoint x: 637, endPoint y: 366, distance: 181.5
click at [637, 366] on fieldset "a 2 = b 2 + c 2 a 2 = b 2 + c 2 a s i n α = b s i n β = c s i n γ a s i n α = b…" at bounding box center [826, 331] width 712 height 126
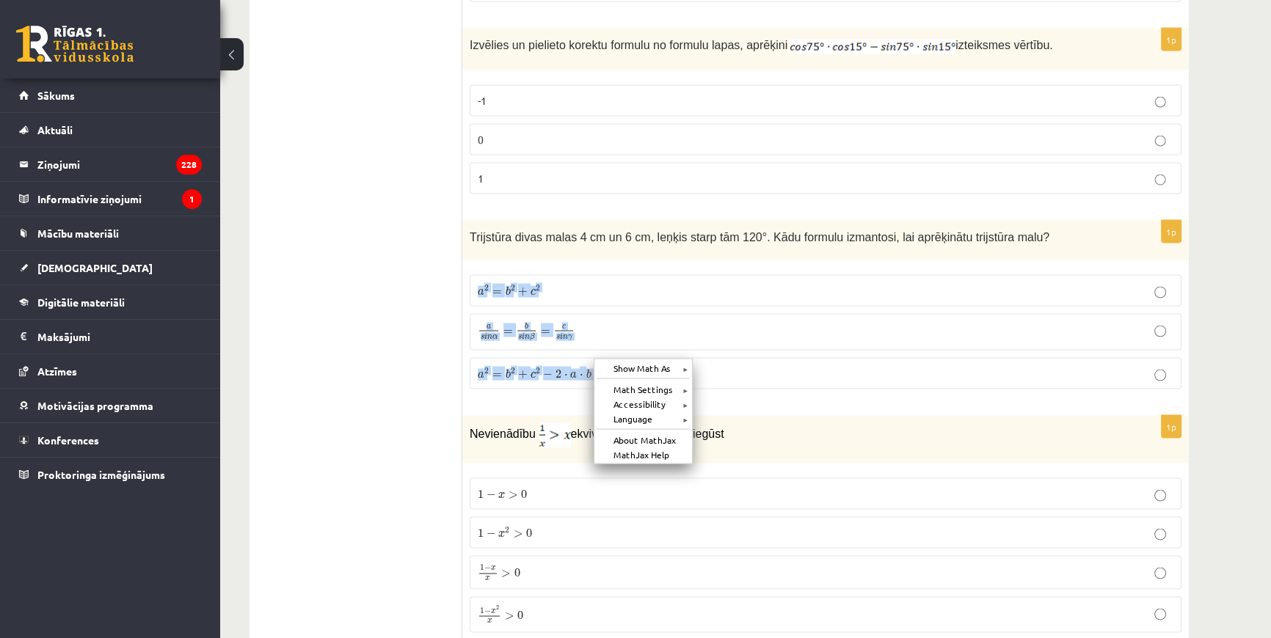
copy fieldset "a 2 = b 2 + c 2 a 2 = b 2 + c 2 a s i n α = b s i n β = c s i n γ a s i n α = b…"
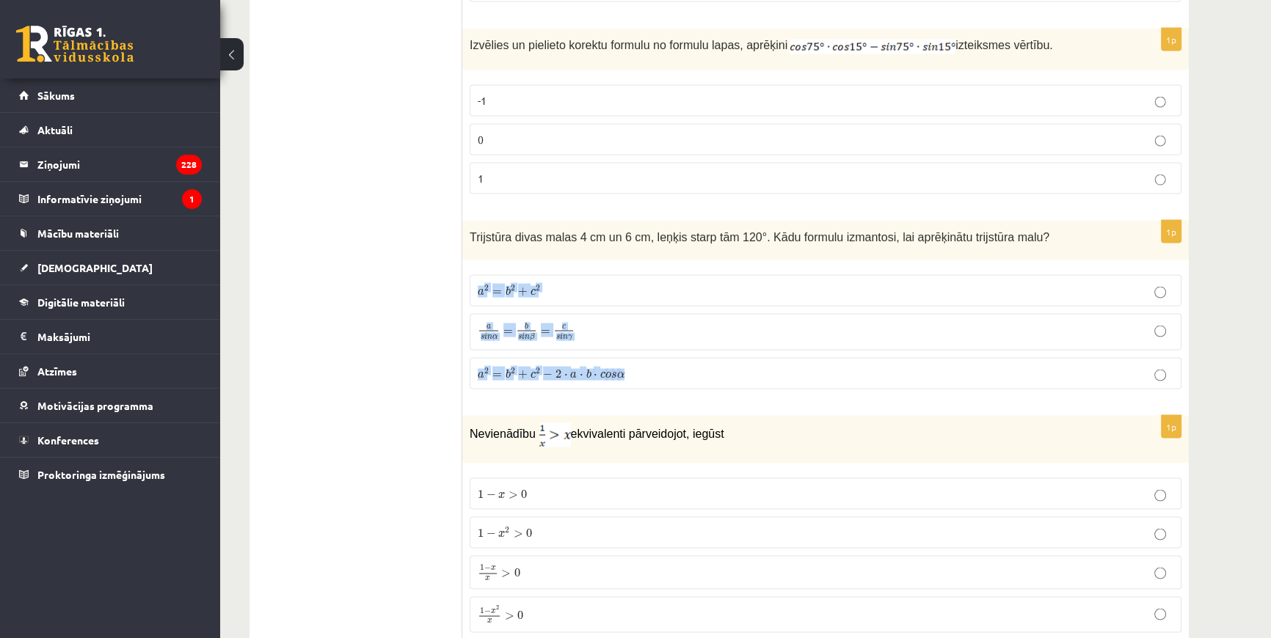
click at [553, 368] on span "a 2 = b 2 + c 2 − 2 ⋅ a ⋅ b ⋅ c o s α a 2 = b 2 + c 2 − 2 ⋅ a ⋅ b ⋅ c o s α" at bounding box center [551, 374] width 147 height 12
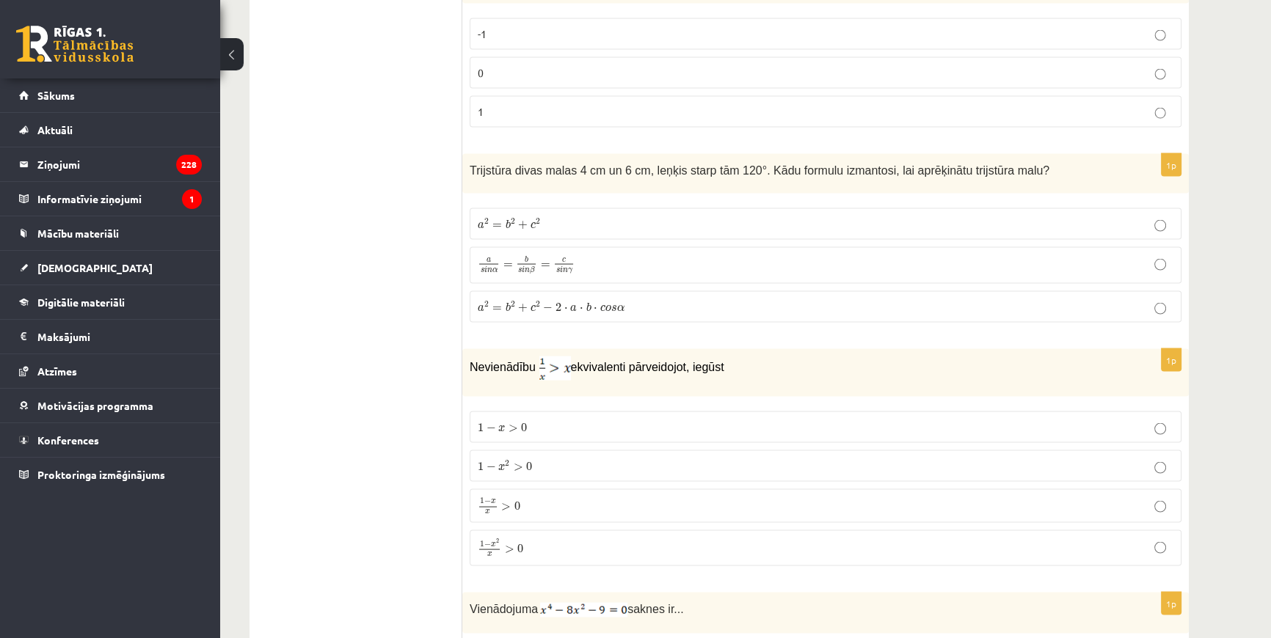
click at [569, 539] on p "1 − x 2 x > 0 1 − x 2 x > 0" at bounding box center [826, 548] width 696 height 19
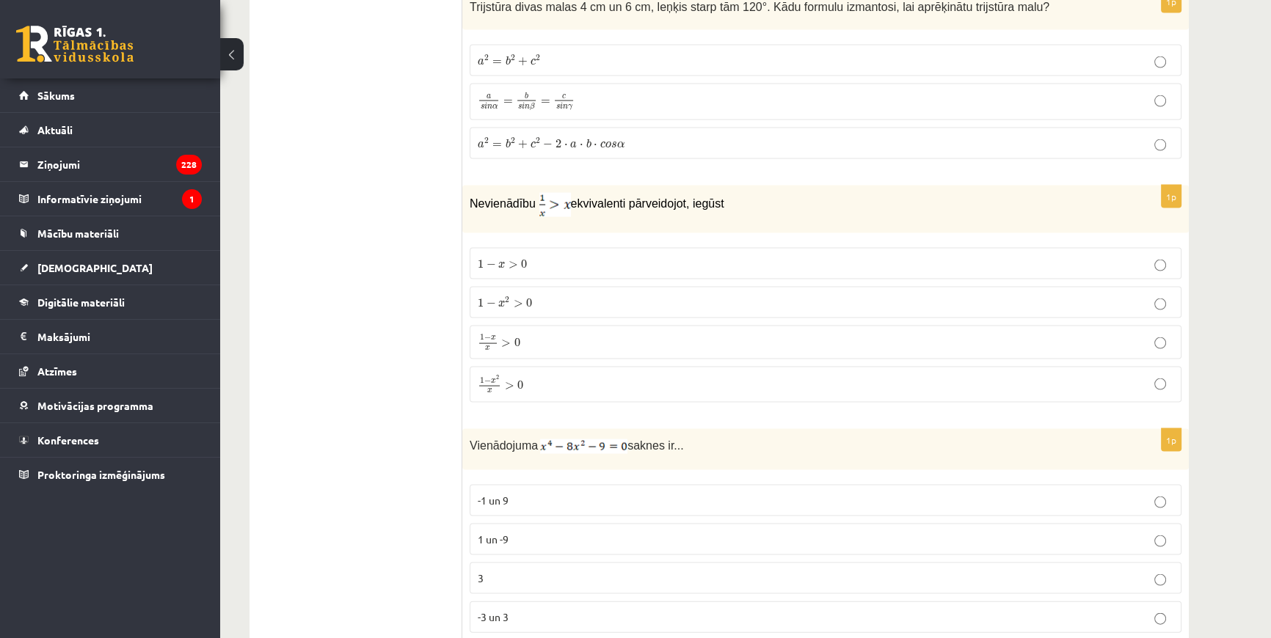
scroll to position [3802, 0]
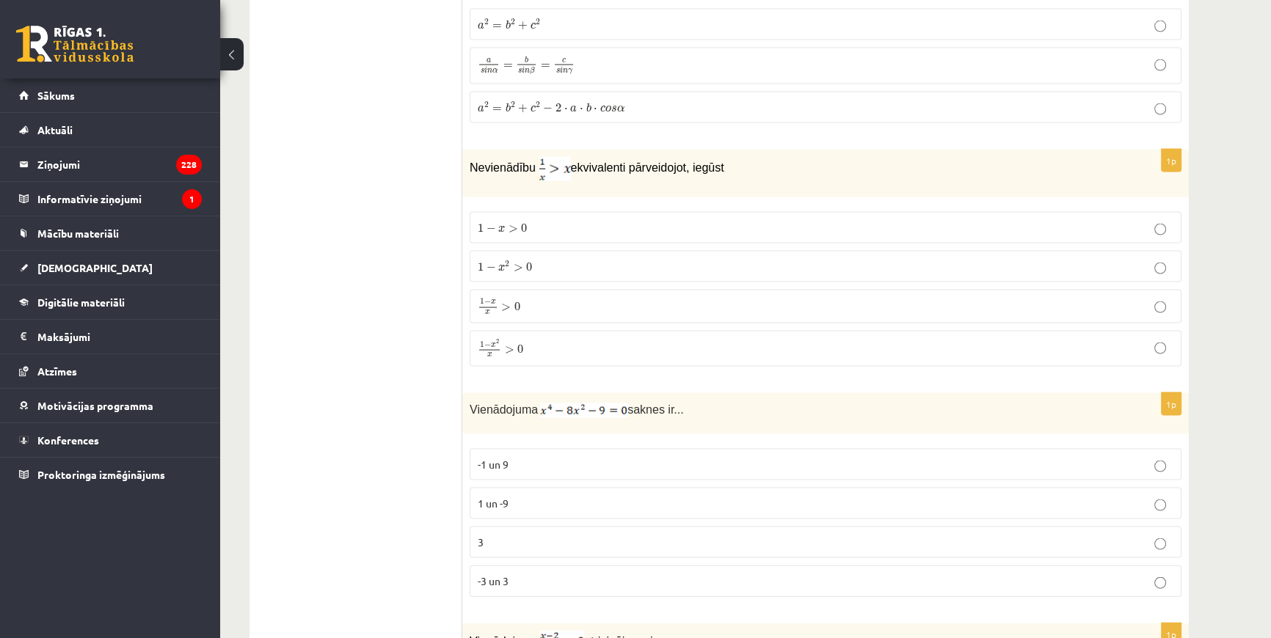
click at [506, 575] on span "-3 un 3" at bounding box center [493, 581] width 31 height 13
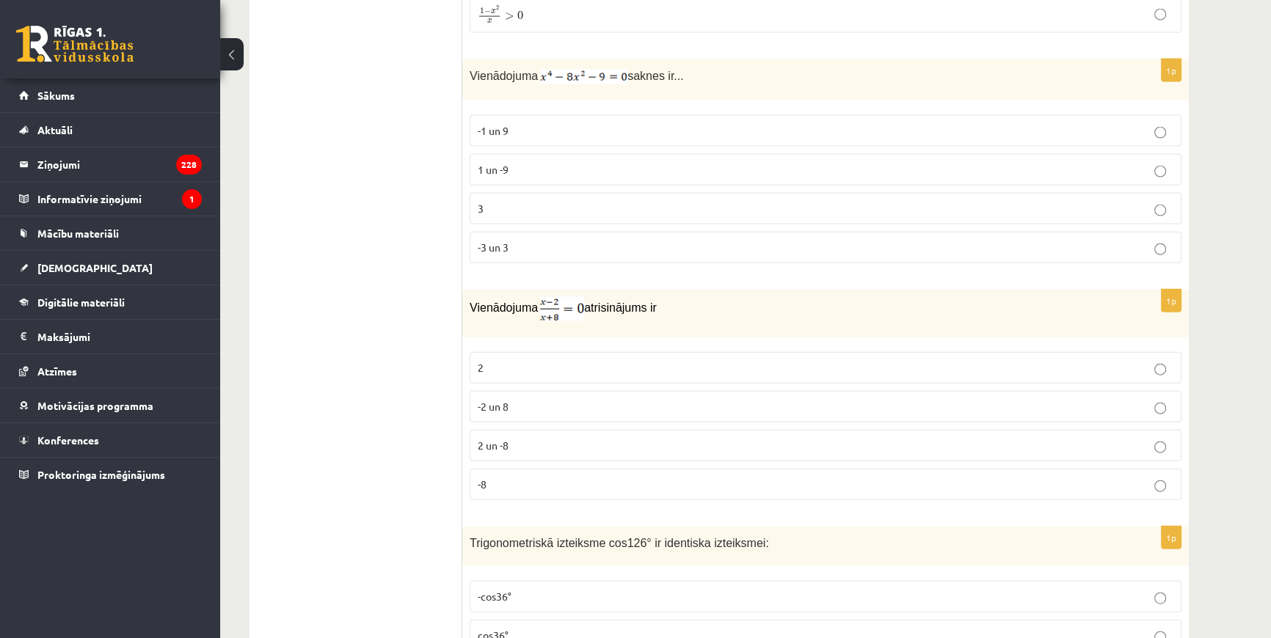
scroll to position [4202, 0]
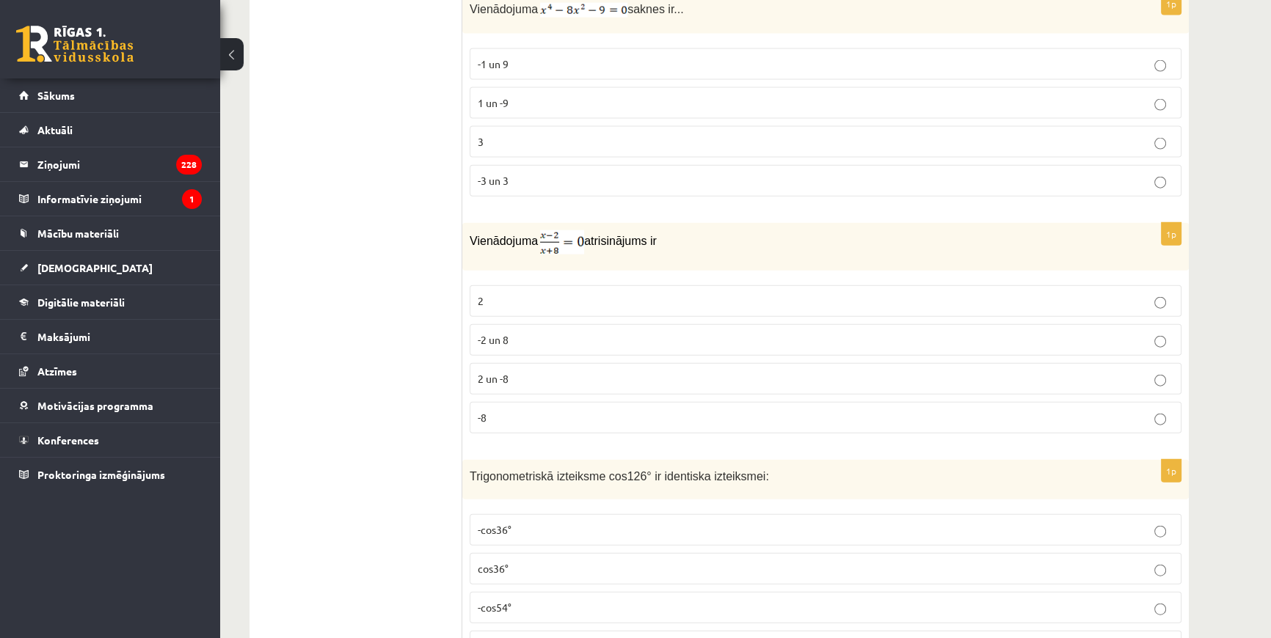
click at [534, 294] on p "2" at bounding box center [826, 301] width 696 height 15
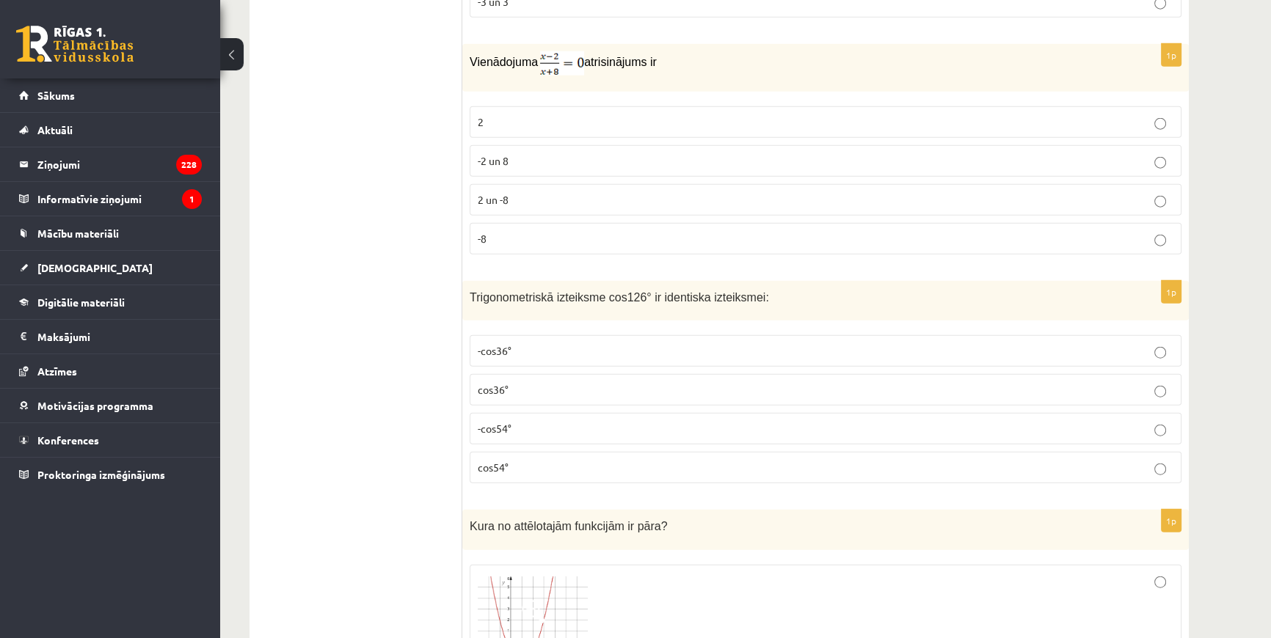
scroll to position [4469, 0]
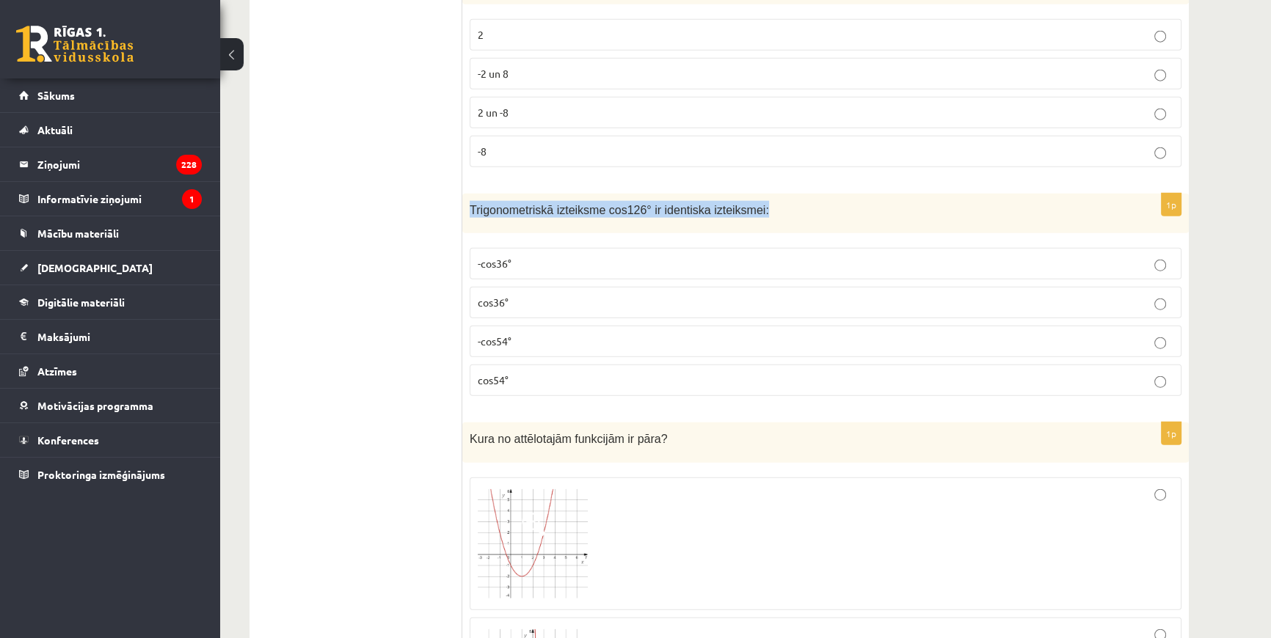
drag, startPoint x: 470, startPoint y: 194, endPoint x: 778, endPoint y: 192, distance: 308.2
click at [778, 201] on p "Trigonometriskā izteiksme cos126° ir identiska izteiksmei:" at bounding box center [789, 209] width 638 height 17
copy span "Trigonometriskā izteiksme cos126° ir identiska izteiksmei:"
click at [511, 373] on p "cos54°" at bounding box center [826, 380] width 696 height 15
click at [535, 334] on p "-cos54°" at bounding box center [826, 341] width 696 height 15
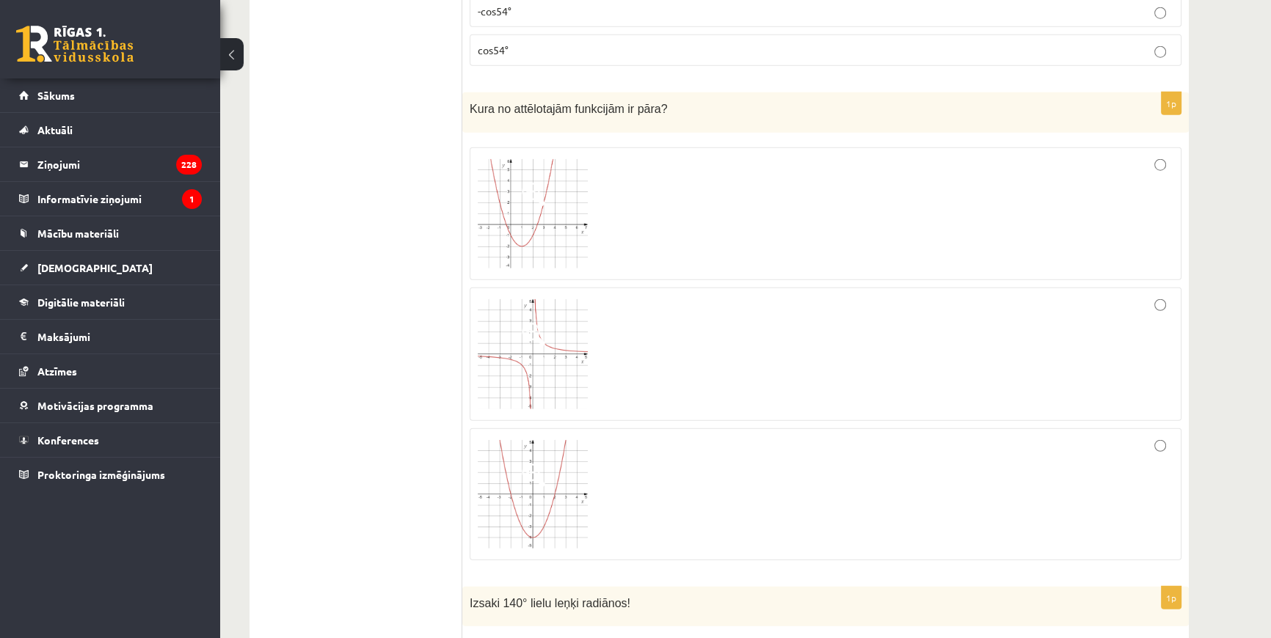
scroll to position [4803, 0]
click at [607, 197] on div at bounding box center [826, 210] width 696 height 117
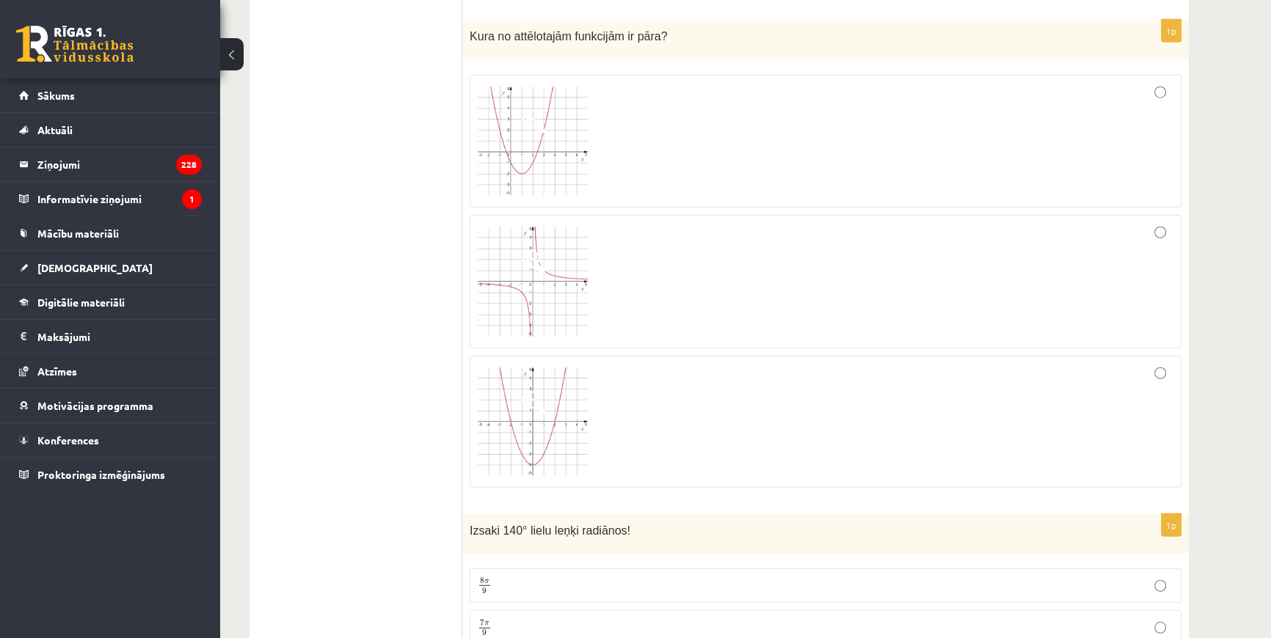
scroll to position [5070, 0]
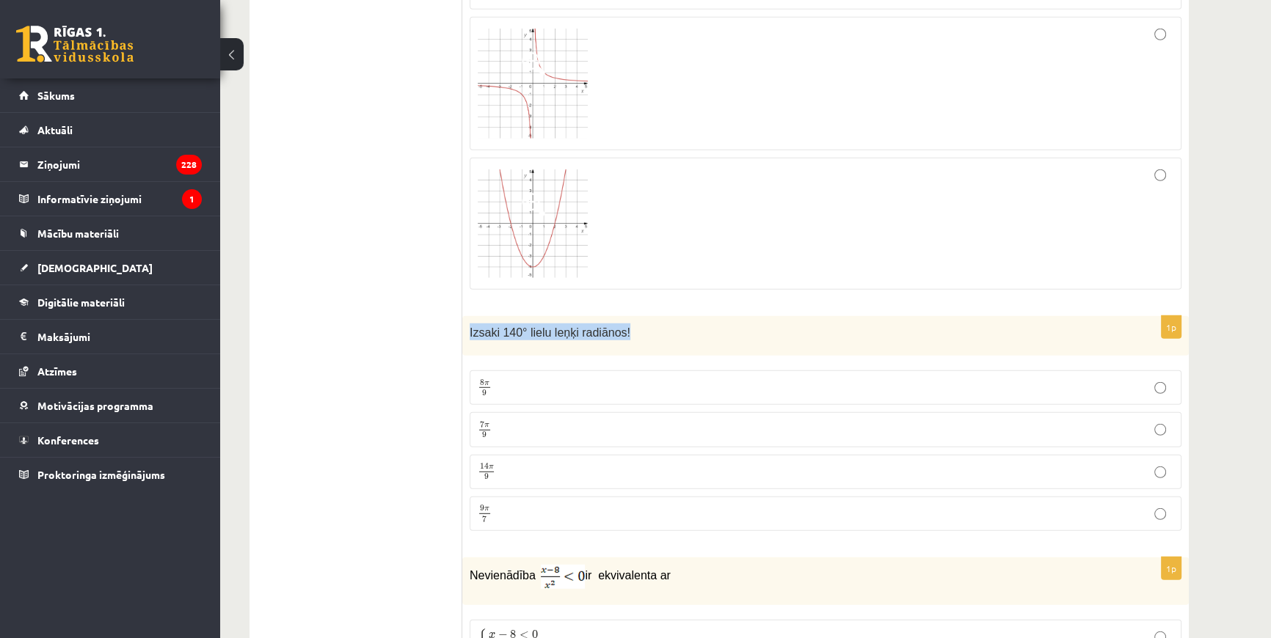
drag, startPoint x: 469, startPoint y: 317, endPoint x: 630, endPoint y: 316, distance: 161.4
click at [630, 316] on div "Izsaki 140° lielu leņķi radiānos!" at bounding box center [825, 336] width 726 height 40
copy span "Izsaki 140° lielu leņķi radiānos!"
click at [506, 420] on p "7 π 9 7 π 9" at bounding box center [826, 429] width 696 height 18
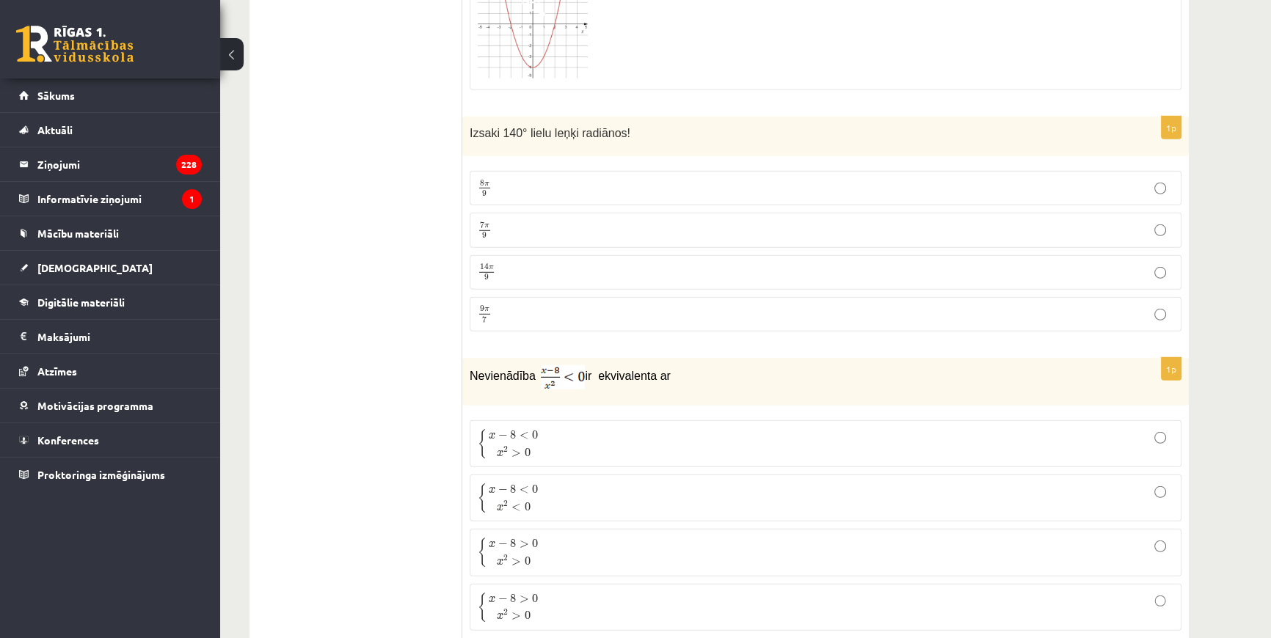
scroll to position [5336, 0]
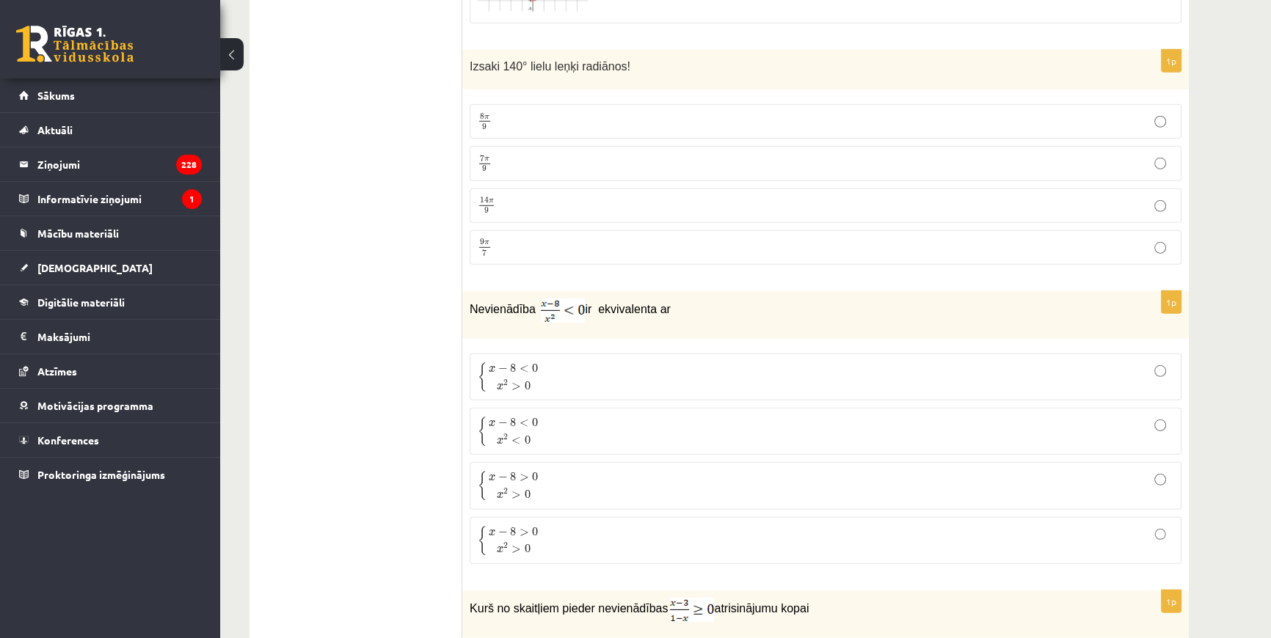
click at [541, 417] on span "{ x − 8 < 0 x 2 < 0" at bounding box center [510, 431] width 64 height 29
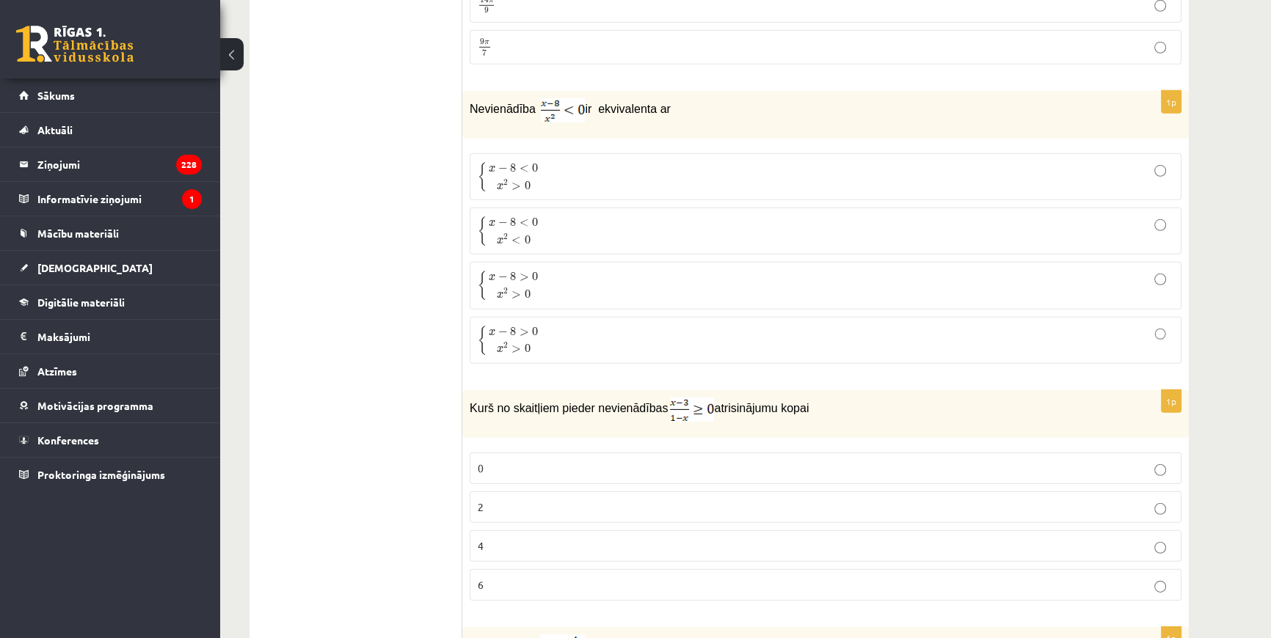
scroll to position [5603, 0]
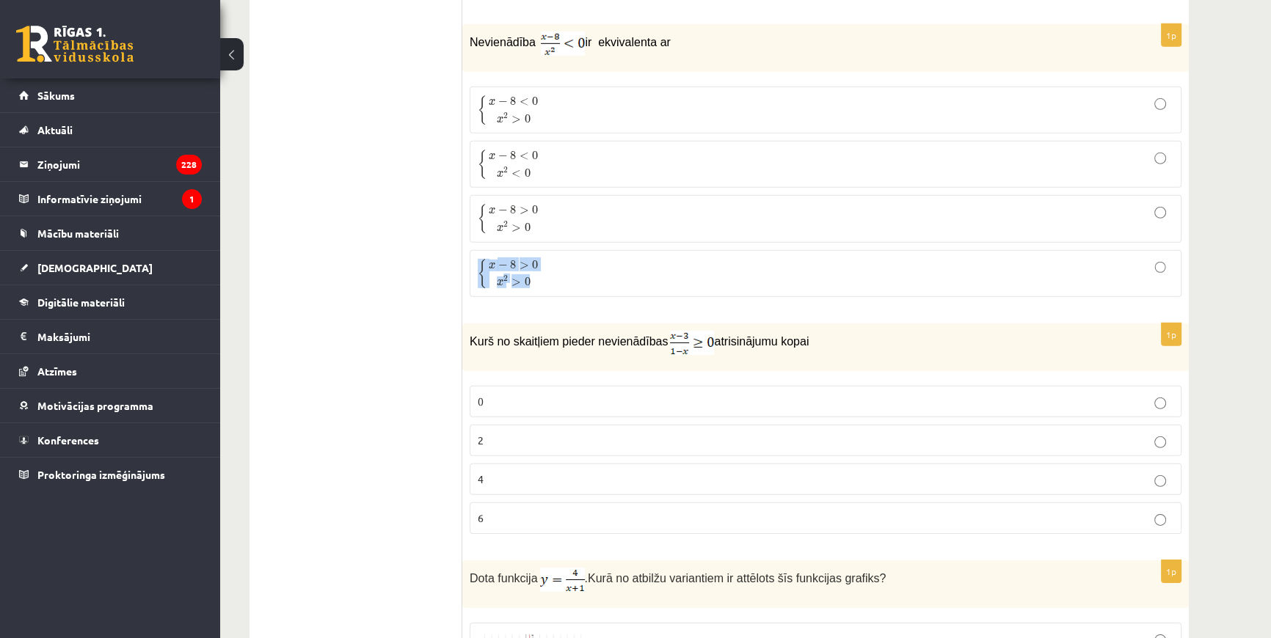
drag, startPoint x: 539, startPoint y: 260, endPoint x: 463, endPoint y: 238, distance: 78.9
click at [463, 238] on div "1p Nevienādība ir ekvivalenta ar { x − 8 < 0 x 2 > 0 { x − 8 < 0 x 2 > 0 { x − …" at bounding box center [825, 166] width 726 height 285
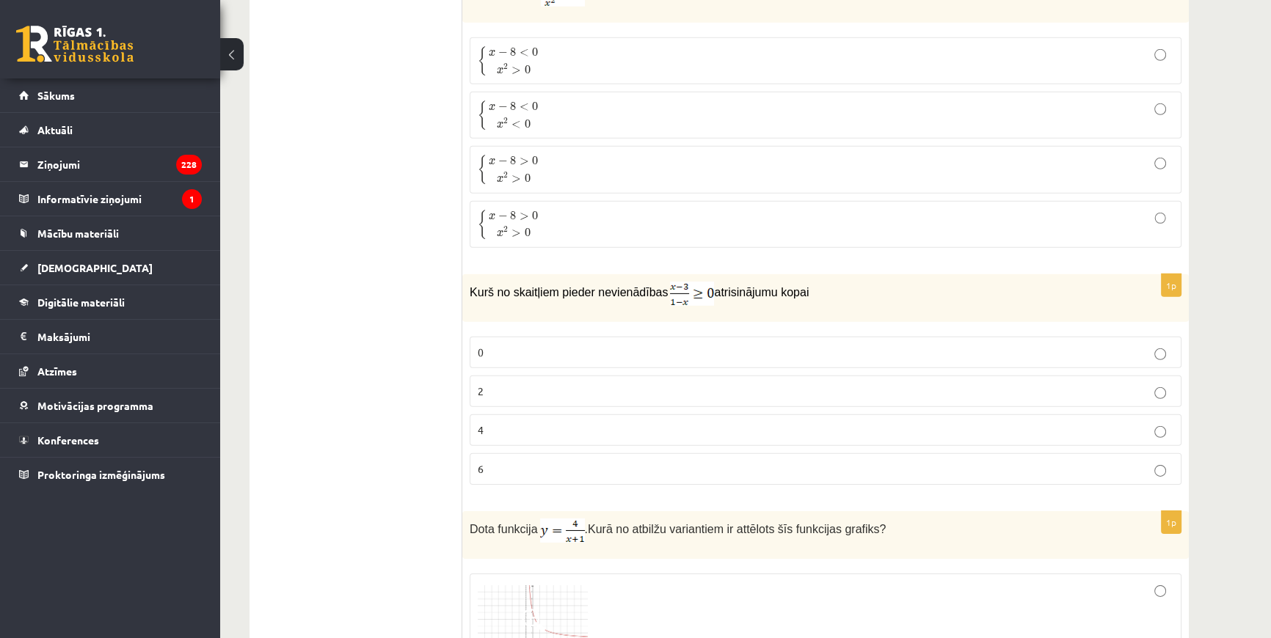
scroll to position [5670, 0]
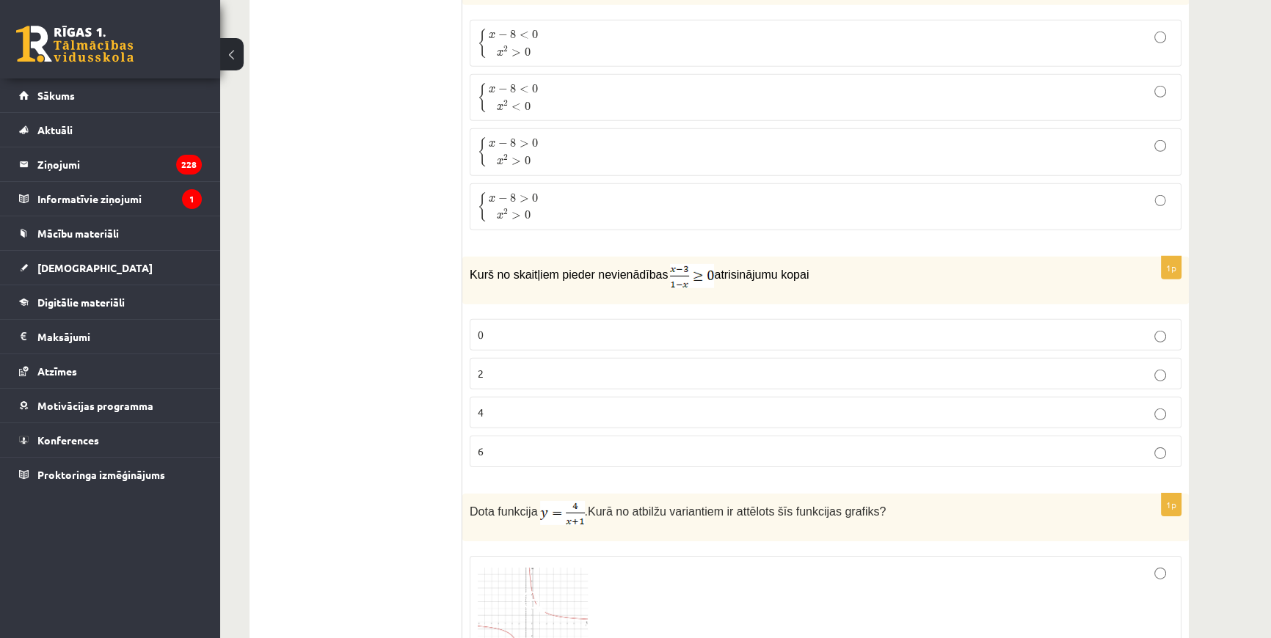
click at [491, 366] on p "2" at bounding box center [826, 373] width 696 height 15
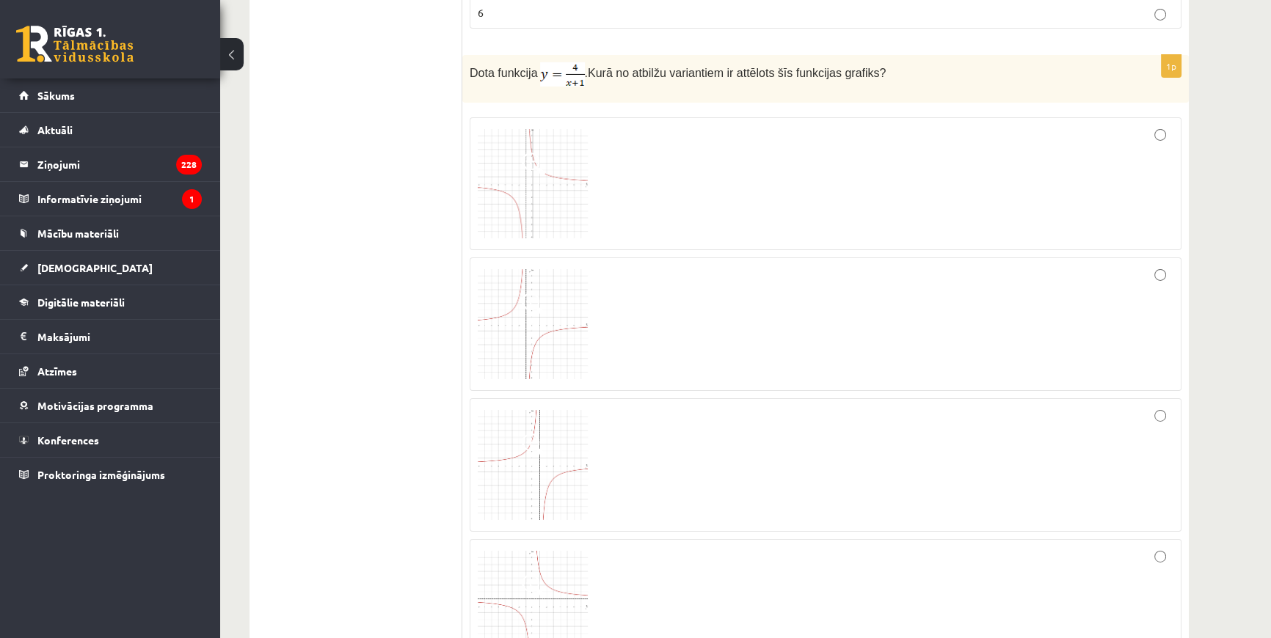
scroll to position [6070, 0]
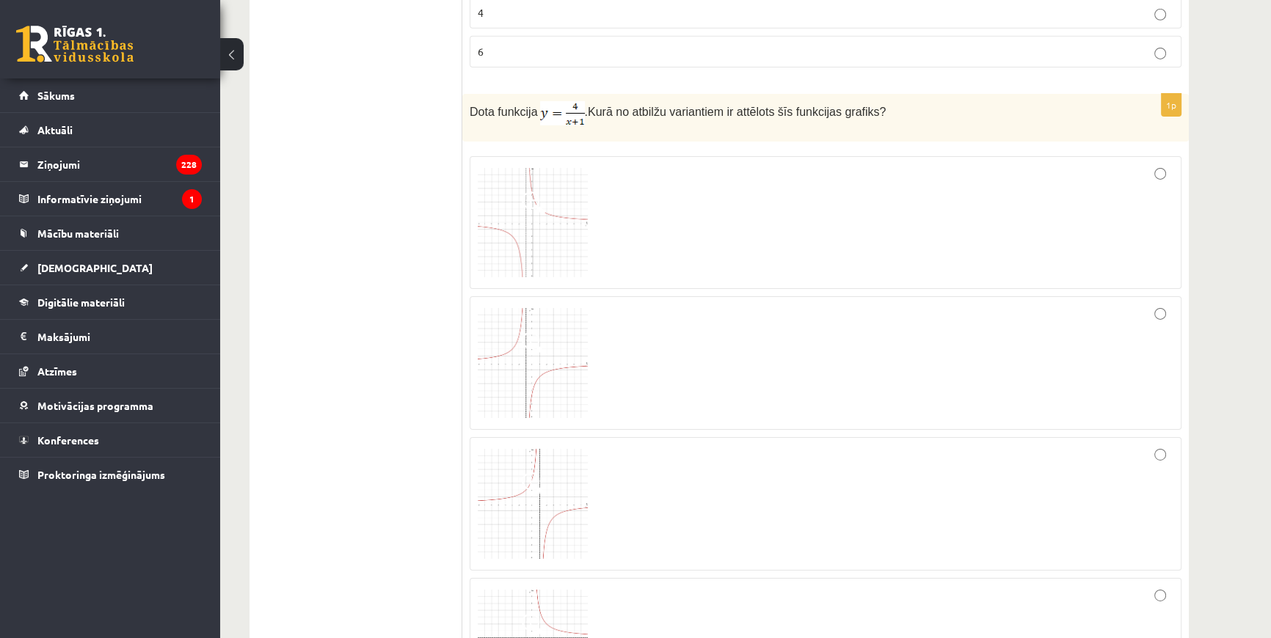
click at [518, 194] on img at bounding box center [533, 223] width 110 height 110
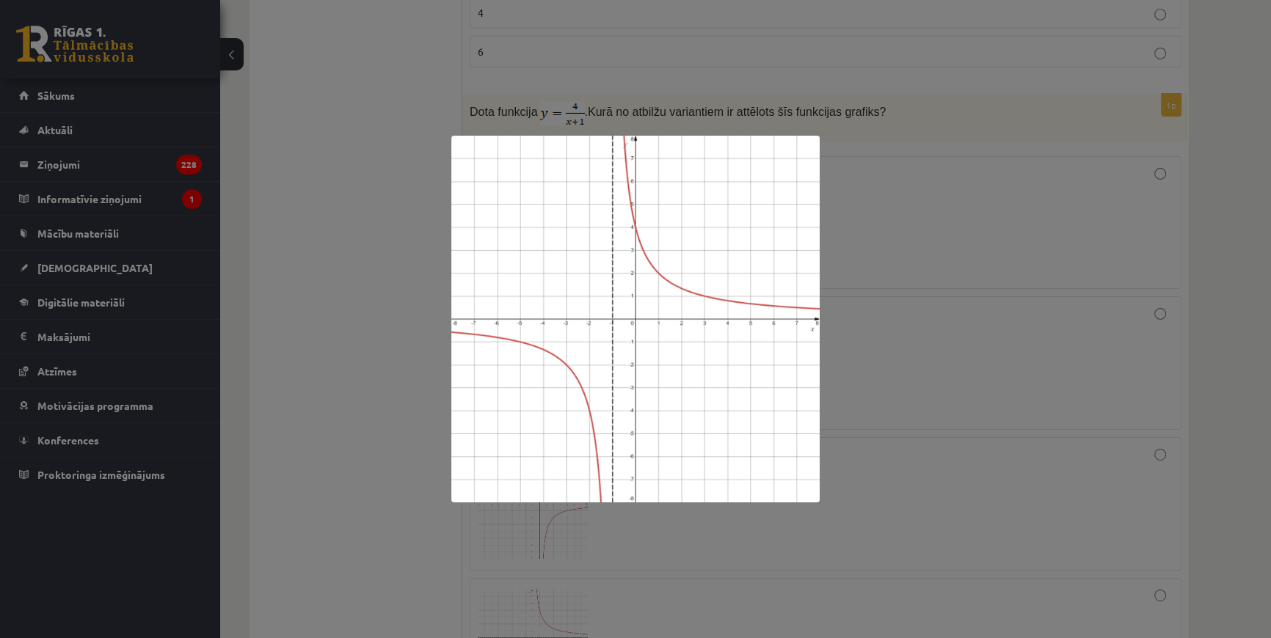
click at [434, 225] on div at bounding box center [635, 319] width 1271 height 638
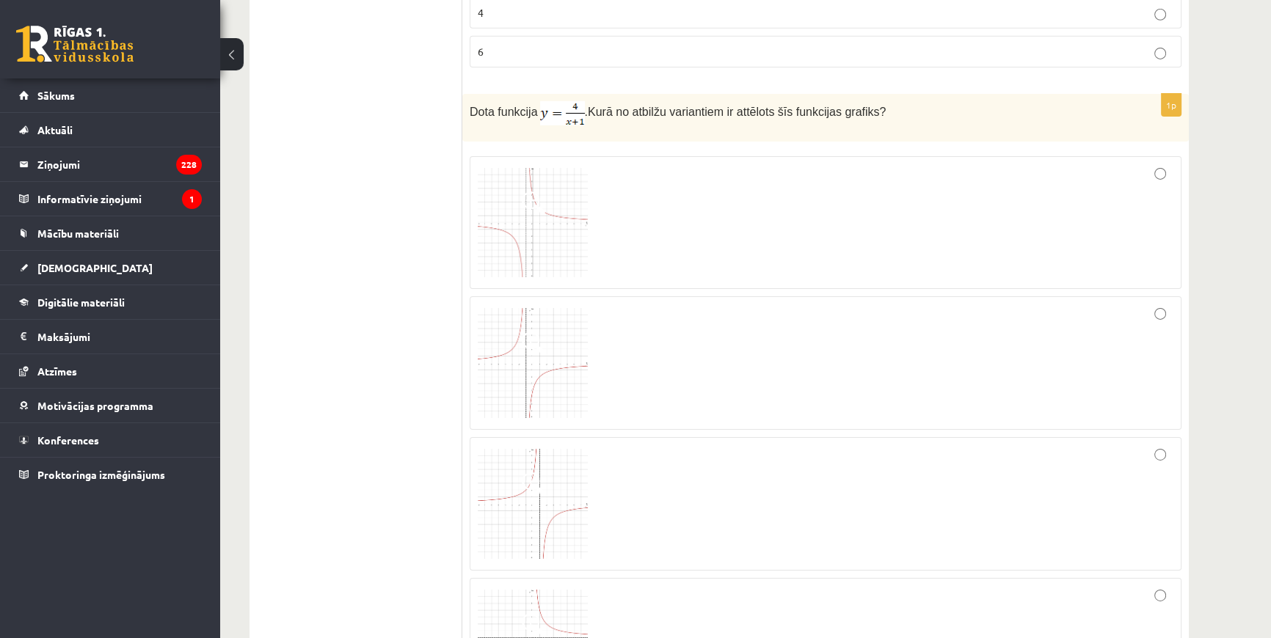
click at [1159, 156] on label at bounding box center [826, 223] width 712 height 134
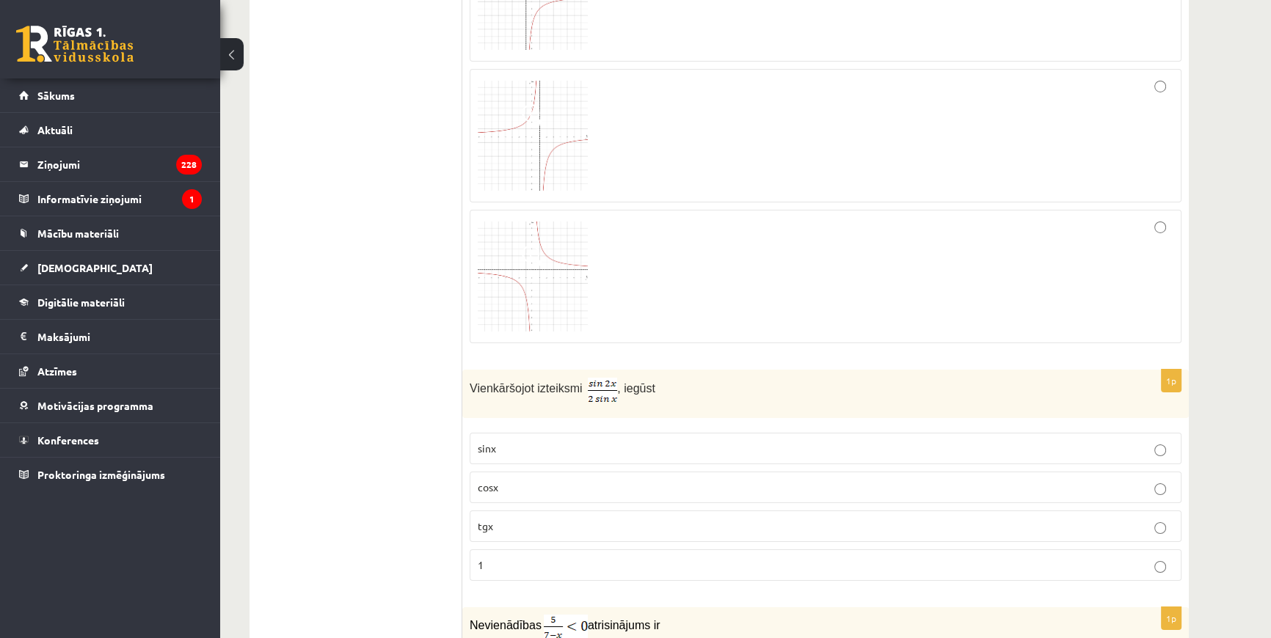
scroll to position [6471, 0]
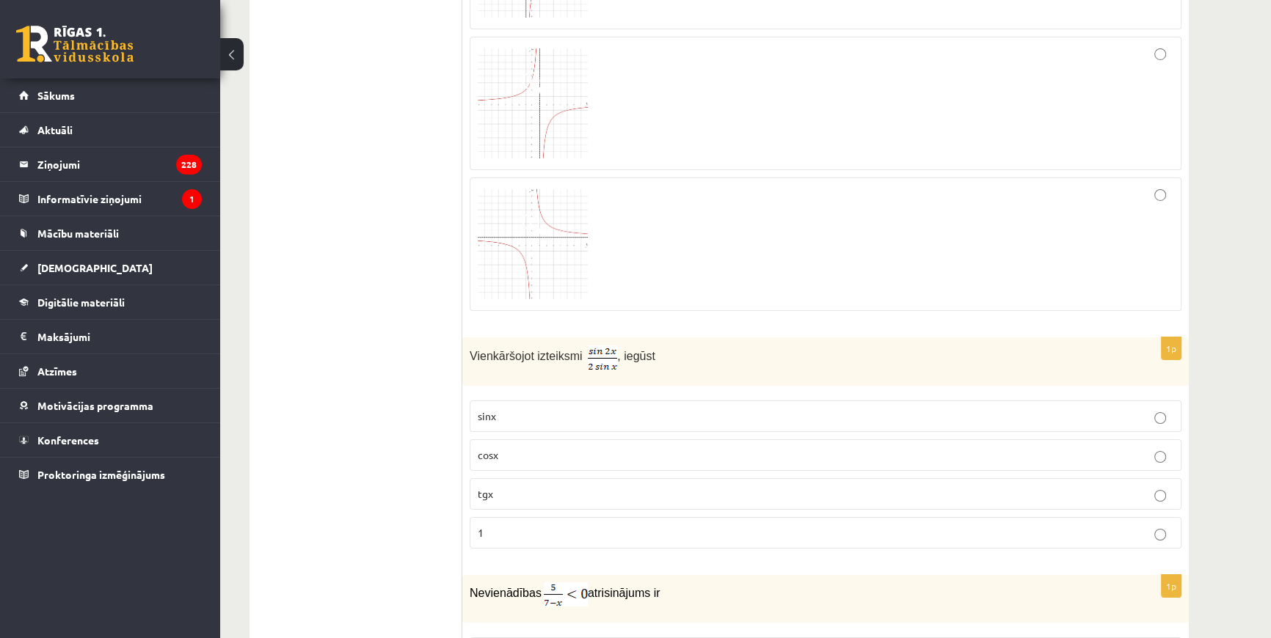
click at [552, 448] on p "cosx" at bounding box center [826, 455] width 696 height 15
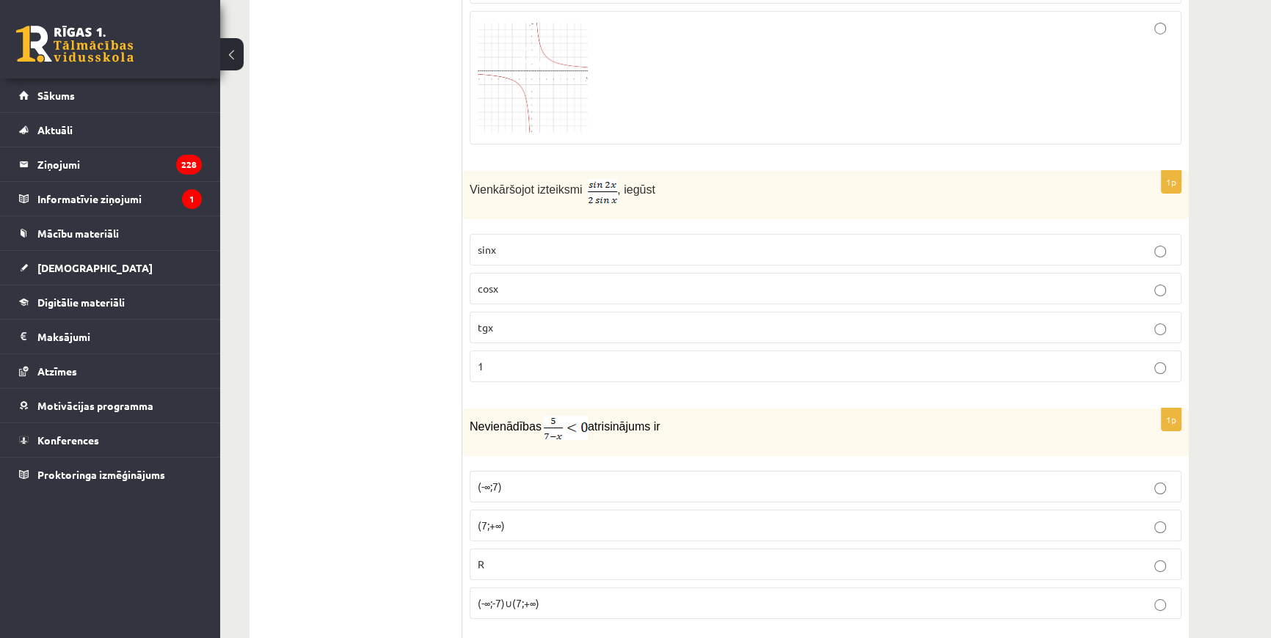
scroll to position [6670, 0]
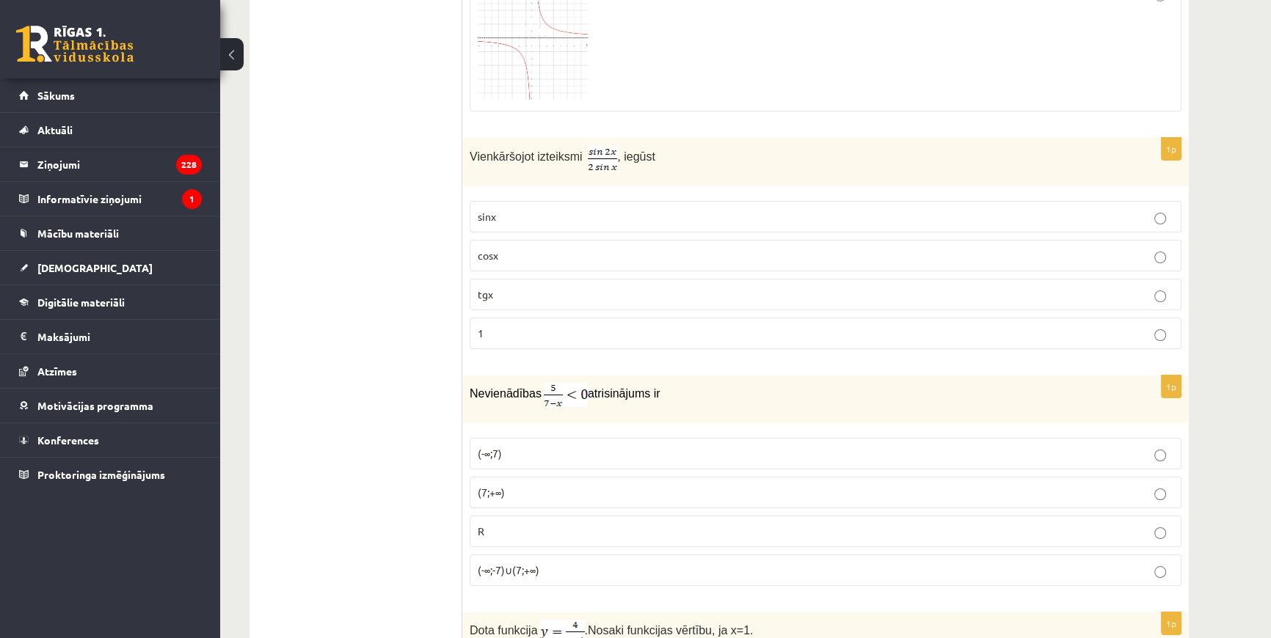
click at [522, 485] on p "(7;+∞)" at bounding box center [826, 492] width 696 height 15
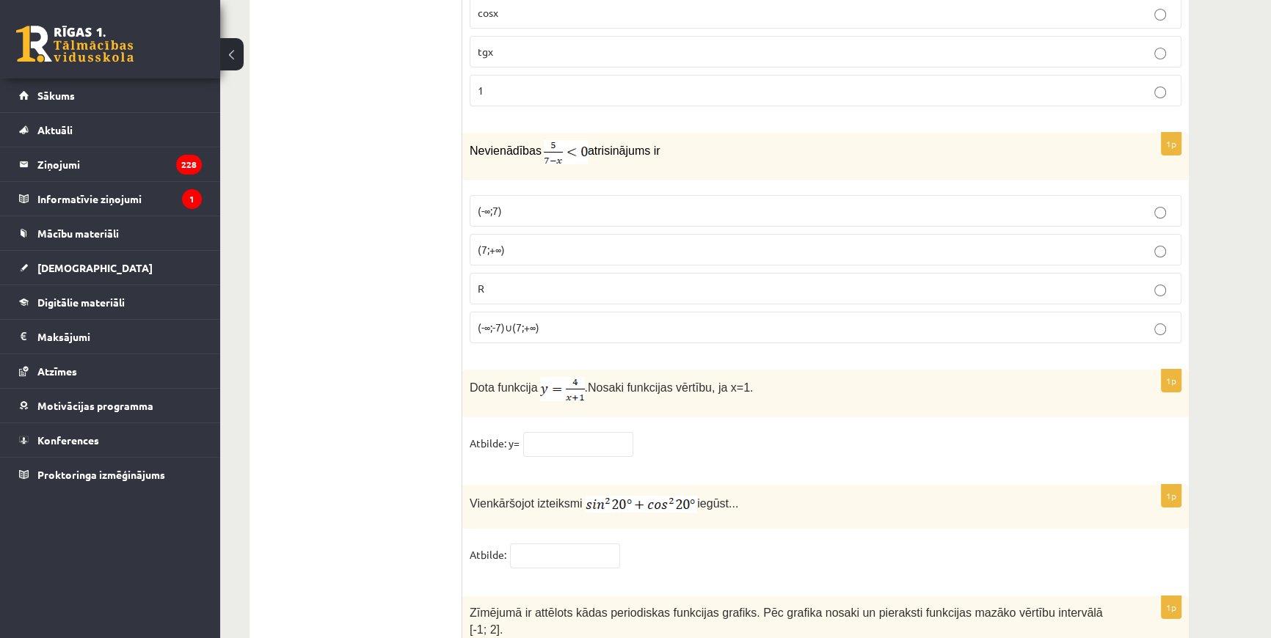
scroll to position [6937, 0]
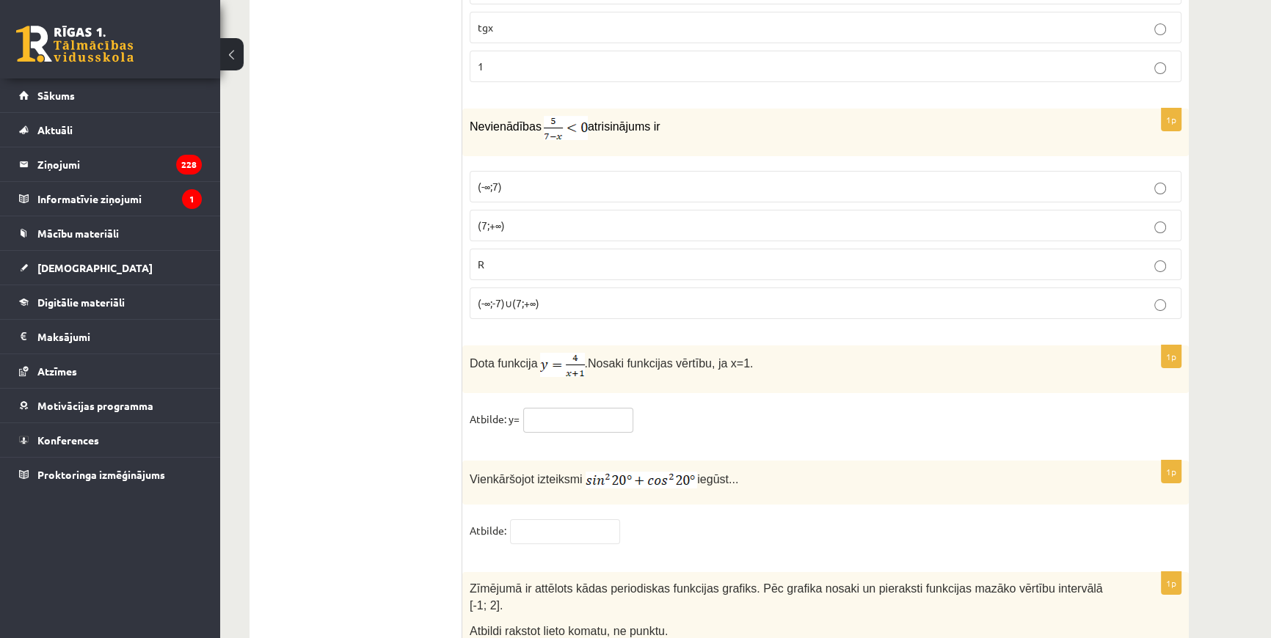
click at [544, 408] on input "text" at bounding box center [578, 420] width 110 height 25
click at [696, 408] on fieldset "Atbilde: y=" at bounding box center [826, 423] width 712 height 31
click at [555, 408] on input "text" at bounding box center [578, 420] width 110 height 25
click at [588, 371] on div "Dota funkcija . Nosaki funkcijas vērtību, ja x=1." at bounding box center [825, 370] width 726 height 48
drag, startPoint x: 470, startPoint y: 342, endPoint x: 737, endPoint y: 329, distance: 268.2
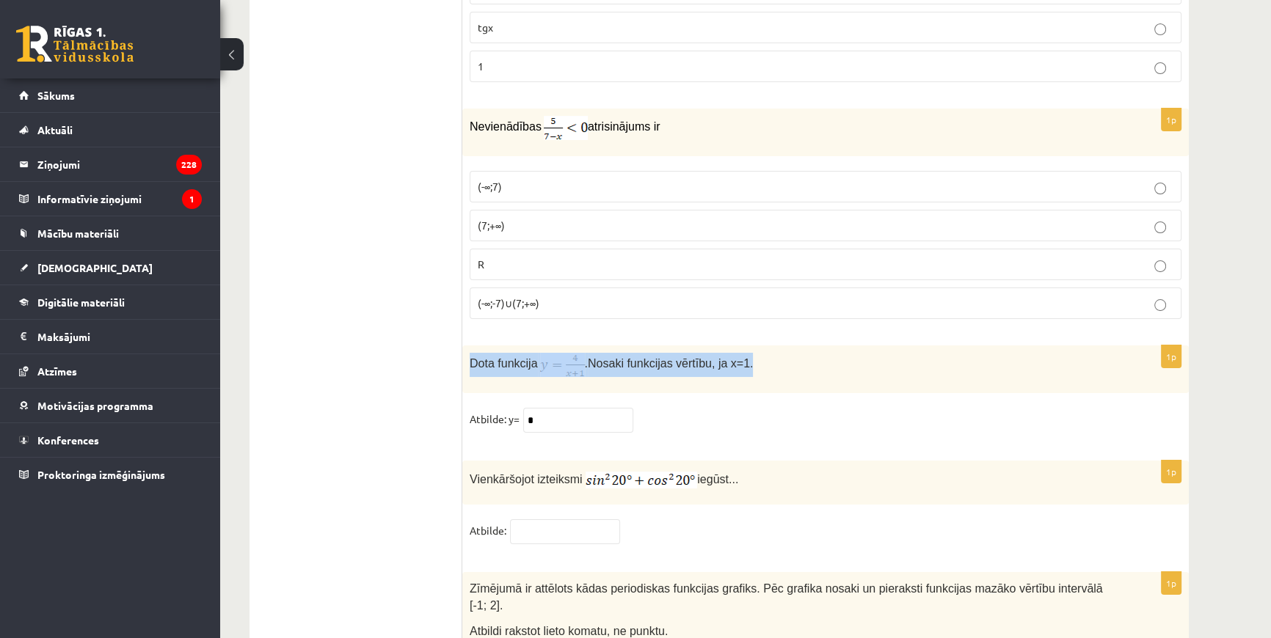
click at [737, 346] on div "Dota funkcija . Nosaki funkcijas vērtību, ja x=1." at bounding box center [825, 370] width 726 height 48
copy p "Dota funkcija . Nosaki funkcijas vērtību, ja x=1."
click at [745, 365] on div "Dota funkcija . Nosaki funkcijas vērtību, ja x=1." at bounding box center [825, 370] width 726 height 48
drag, startPoint x: 518, startPoint y: 404, endPoint x: 506, endPoint y: 404, distance: 11.7
click at [506, 408] on fieldset "Atbilde: y= *" at bounding box center [826, 423] width 712 height 31
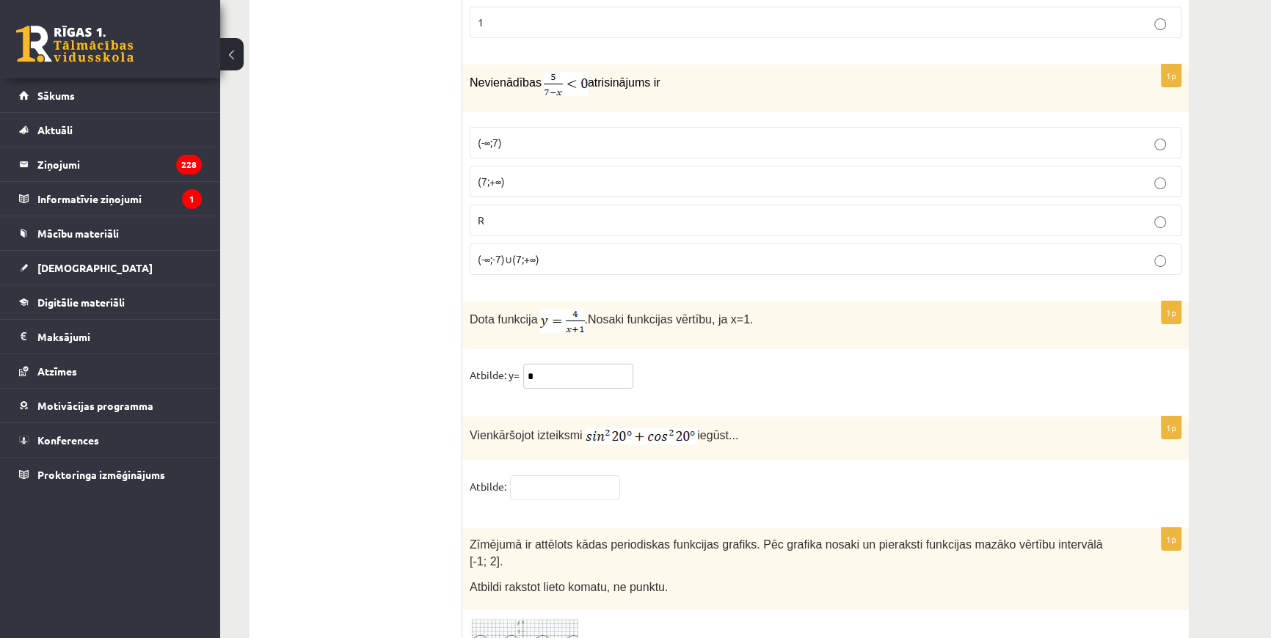
scroll to position [7004, 0]
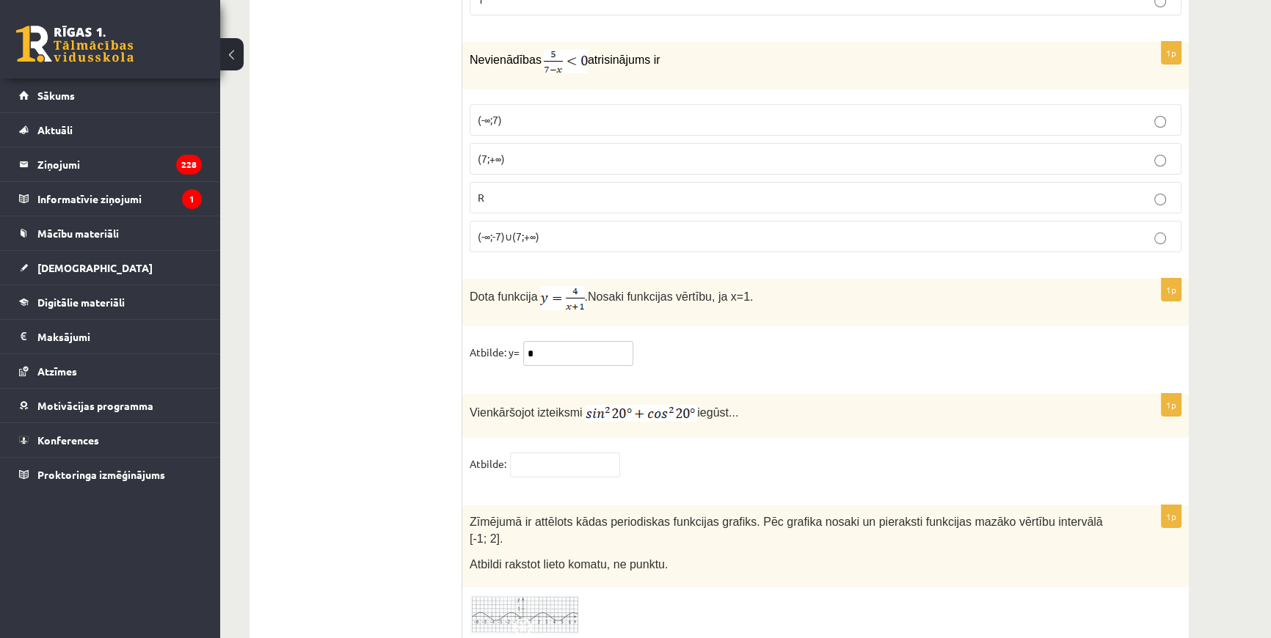
type input "*"
click at [587, 453] on input "text" at bounding box center [565, 465] width 110 height 25
type input "*"
click at [691, 453] on fieldset "Atbilde: *" at bounding box center [826, 468] width 712 height 31
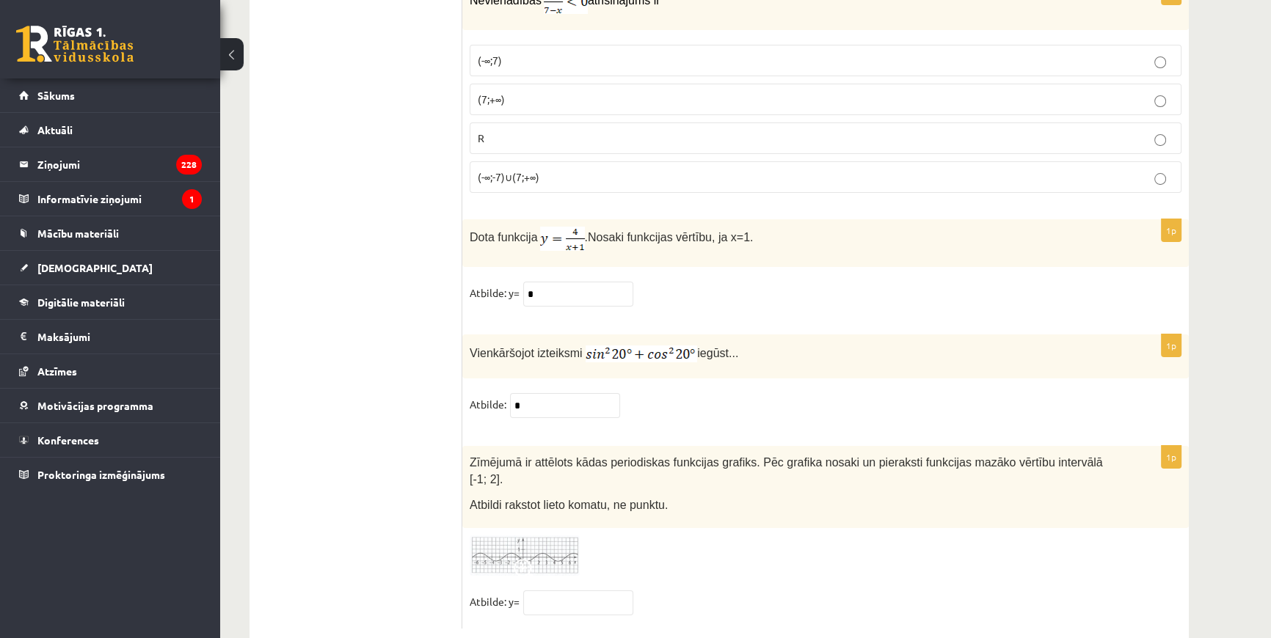
click at [502, 536] on img at bounding box center [525, 556] width 110 height 40
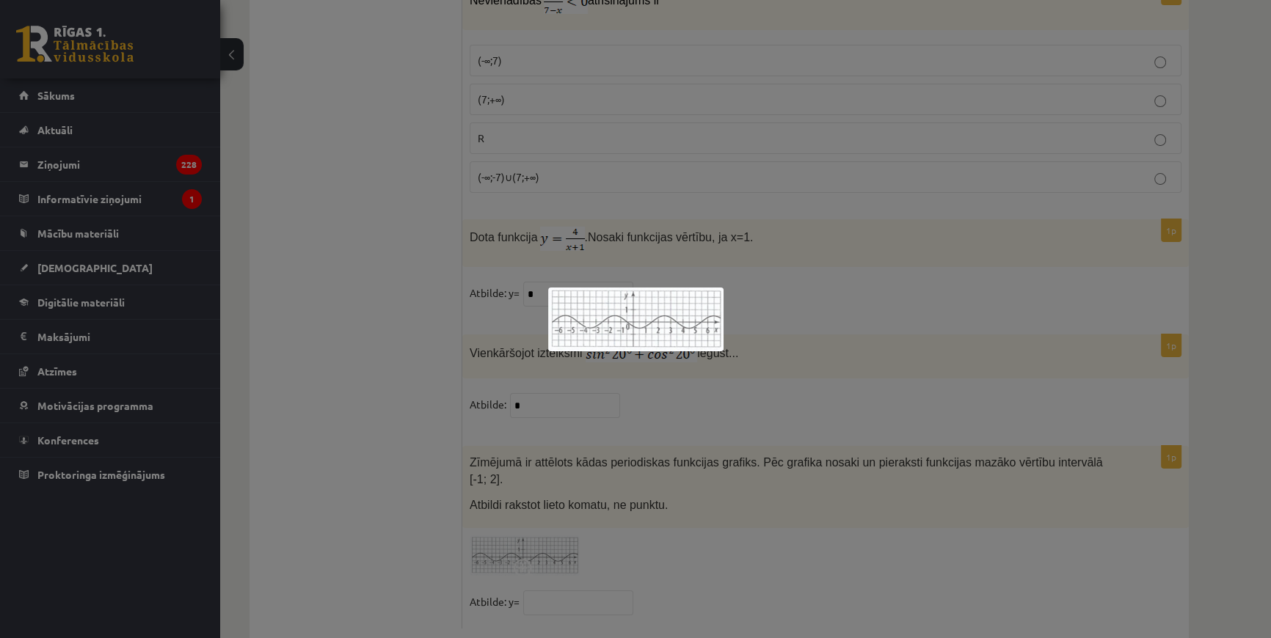
click at [655, 376] on div at bounding box center [635, 319] width 1271 height 638
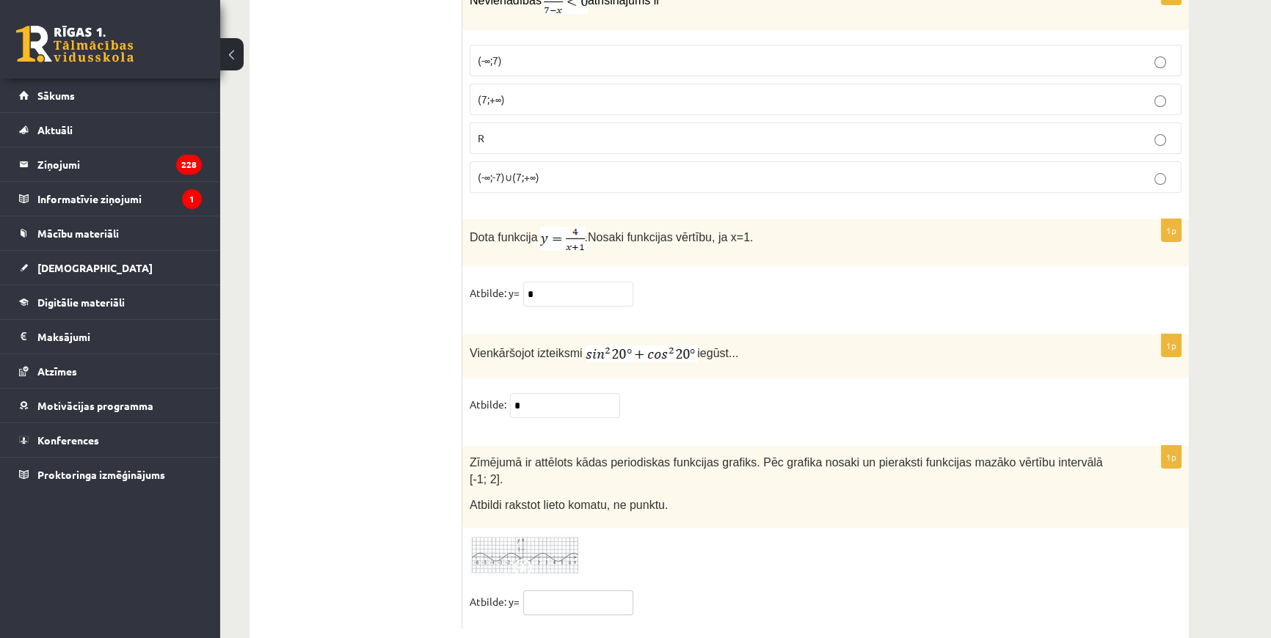
click at [568, 591] on input "text" at bounding box center [578, 603] width 110 height 25
type input "***"
click at [655, 536] on div at bounding box center [826, 556] width 712 height 40
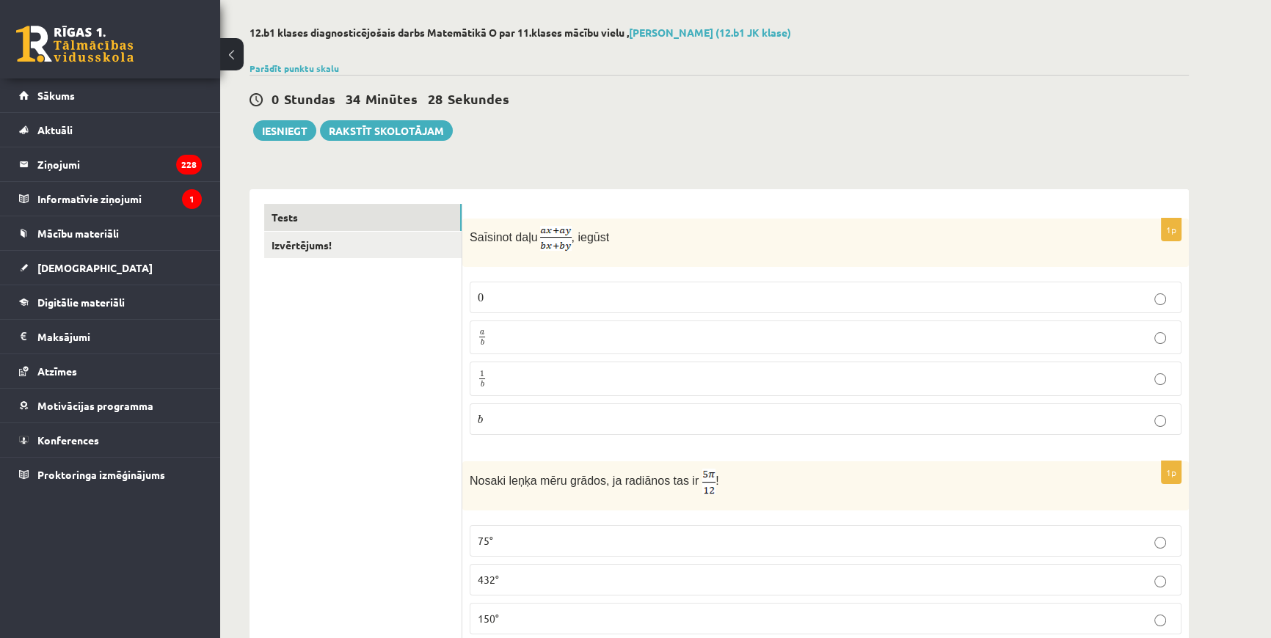
scroll to position [0, 0]
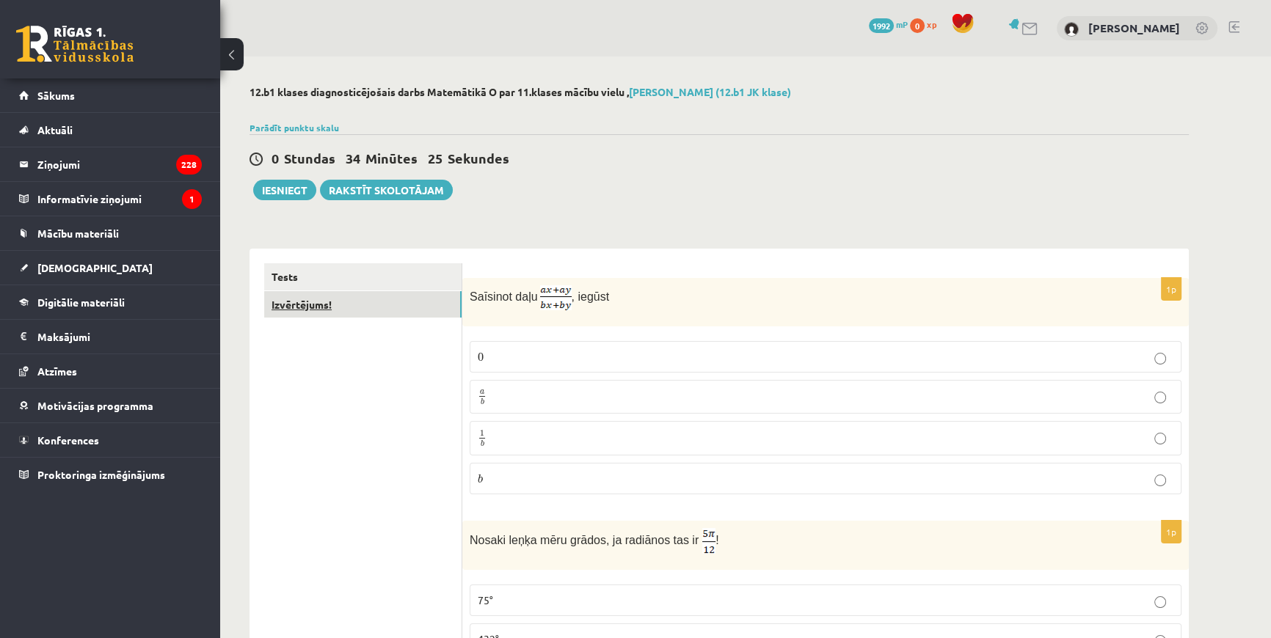
click at [304, 301] on link "Izvērtējums!" at bounding box center [362, 304] width 197 height 27
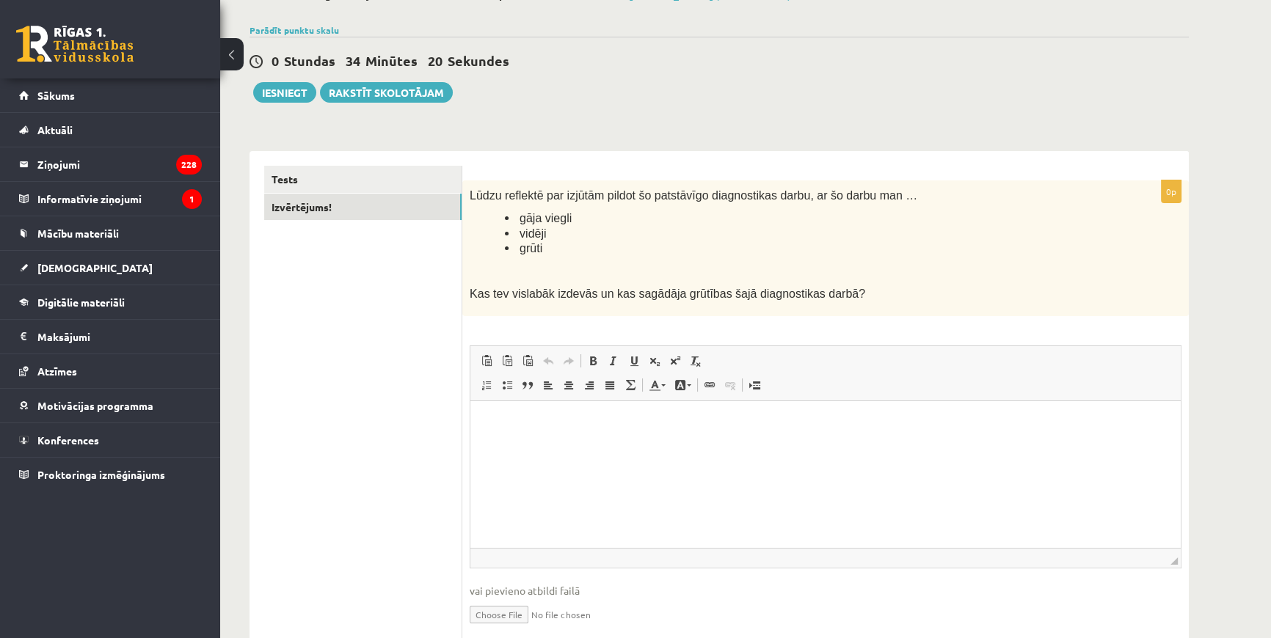
scroll to position [133, 0]
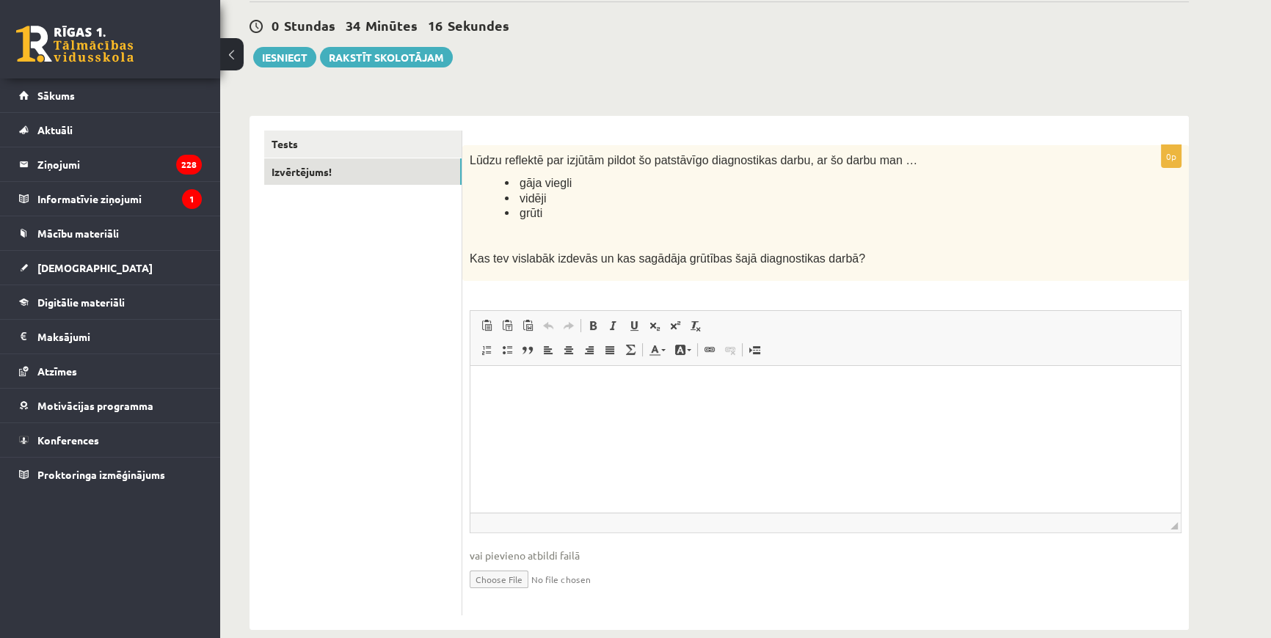
click at [595, 411] on html at bounding box center [825, 388] width 710 height 45
click at [574, 434] on p "**********" at bounding box center [825, 411] width 681 height 61
click at [571, 434] on p "**********" at bounding box center [825, 411] width 681 height 61
click at [701, 437] on p "**********" at bounding box center [825, 411] width 681 height 61
click at [286, 51] on button "Iesniegt" at bounding box center [284, 57] width 63 height 21
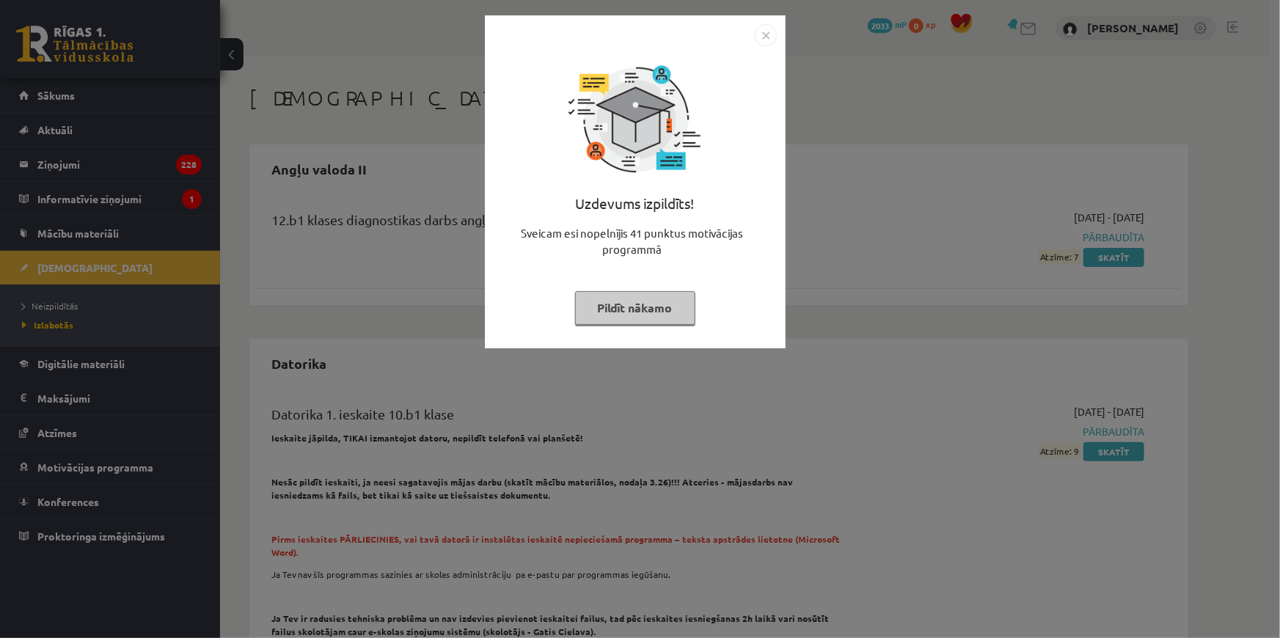
click at [763, 33] on img "Close" at bounding box center [766, 35] width 22 height 22
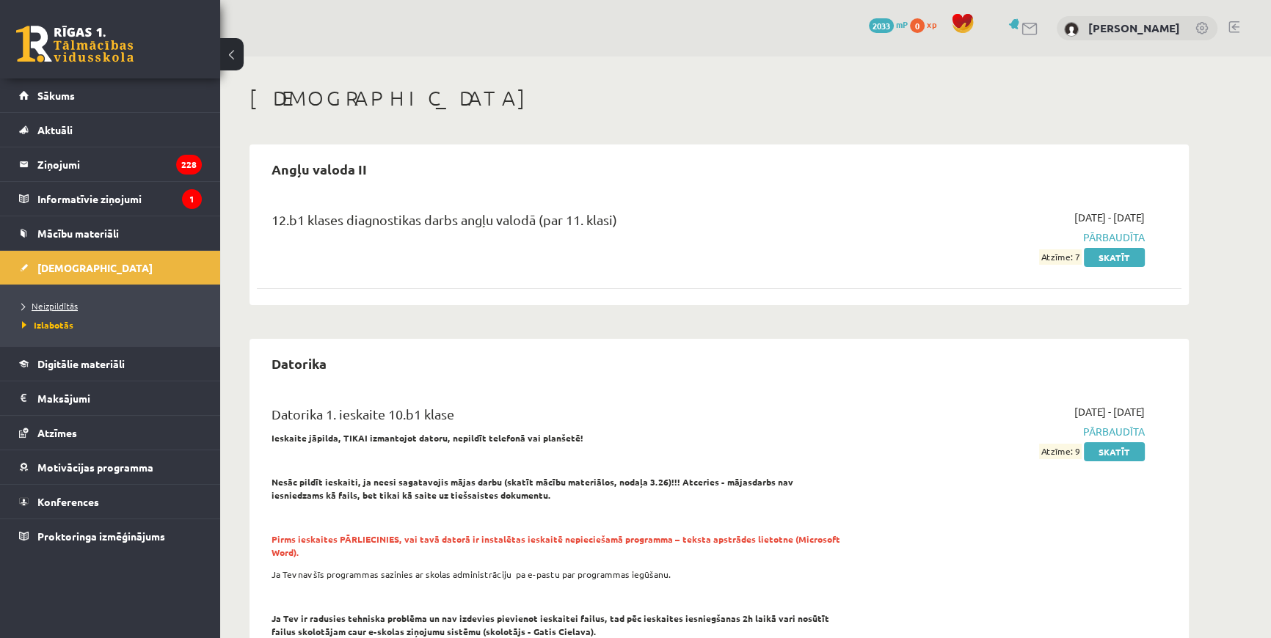
click at [57, 301] on span "Neizpildītās" at bounding box center [50, 306] width 56 height 12
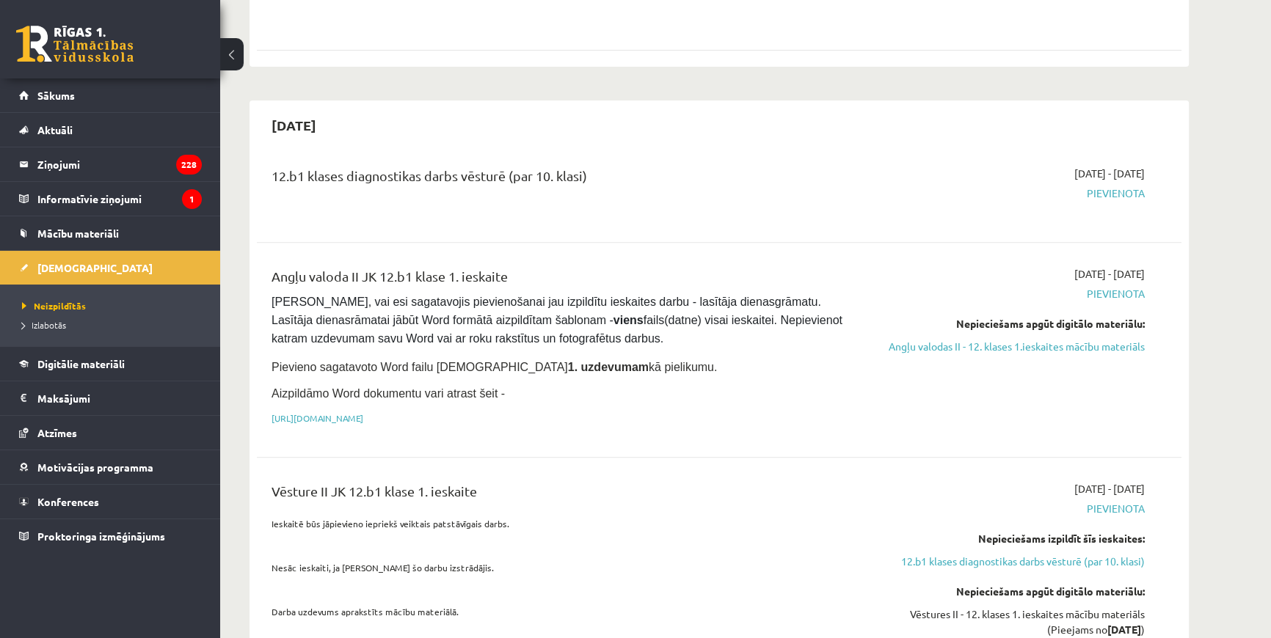
scroll to position [667, 0]
